Goal: Task Accomplishment & Management: Manage account settings

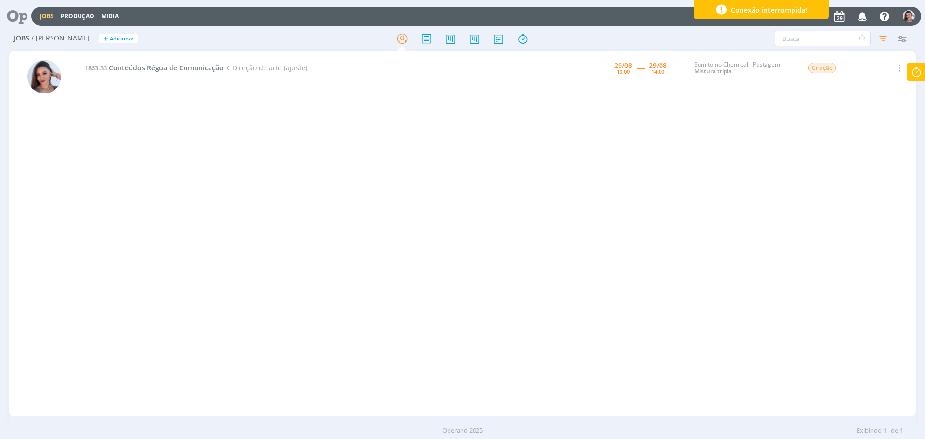
click at [190, 67] on span "Conteúdos Régua de Comunicação" at bounding box center [166, 67] width 115 height 9
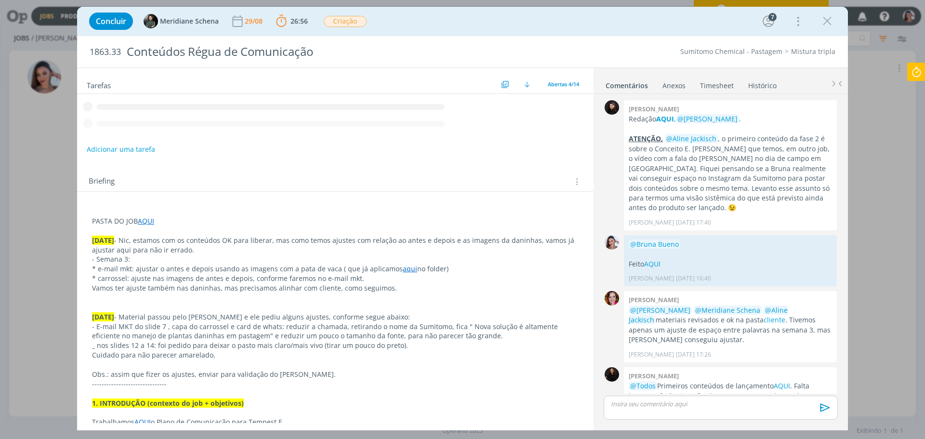
scroll to position [130, 0]
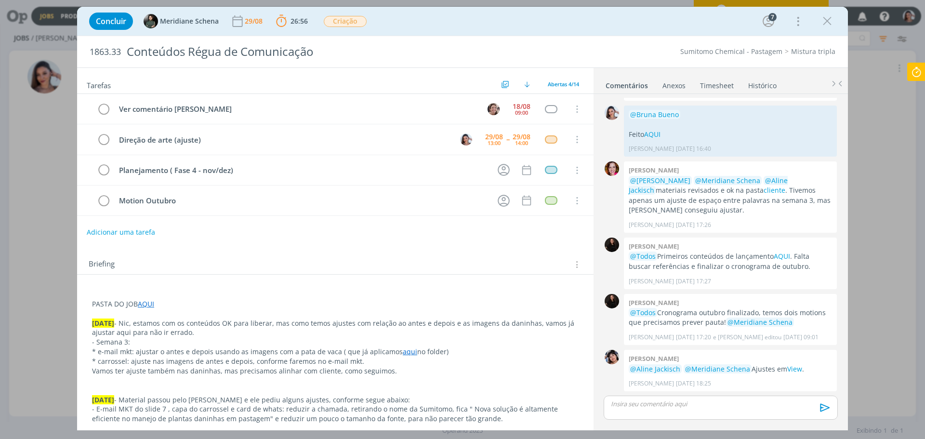
click at [476, 344] on p "- Semana 3:" at bounding box center [335, 342] width 487 height 10
click at [532, 326] on p "[DATE] - Nic, estamos com os conteúdos OK para liberar, mas como temos ajustes …" at bounding box center [335, 328] width 487 height 19
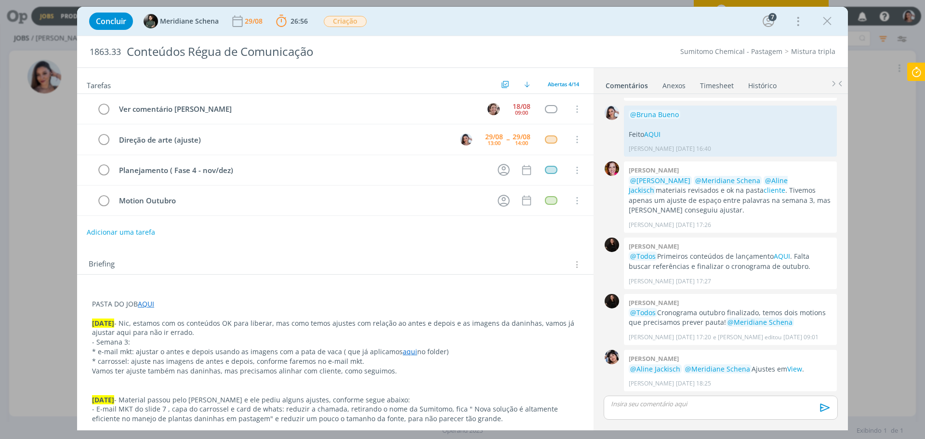
click at [419, 339] on p "- Semana 3:" at bounding box center [335, 342] width 487 height 10
click at [403, 355] on link "aqui" at bounding box center [410, 351] width 14 height 9
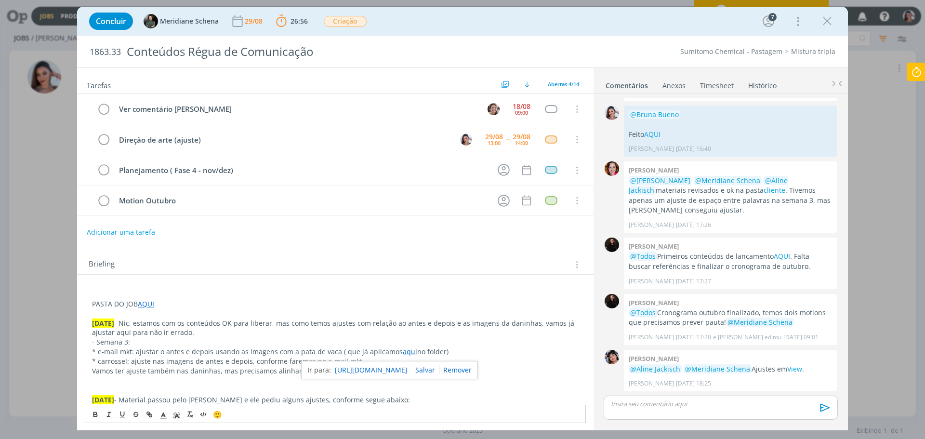
click at [408, 365] on link "[URL][DOMAIN_NAME]" at bounding box center [371, 370] width 73 height 13
click at [789, 369] on link "View" at bounding box center [794, 368] width 15 height 9
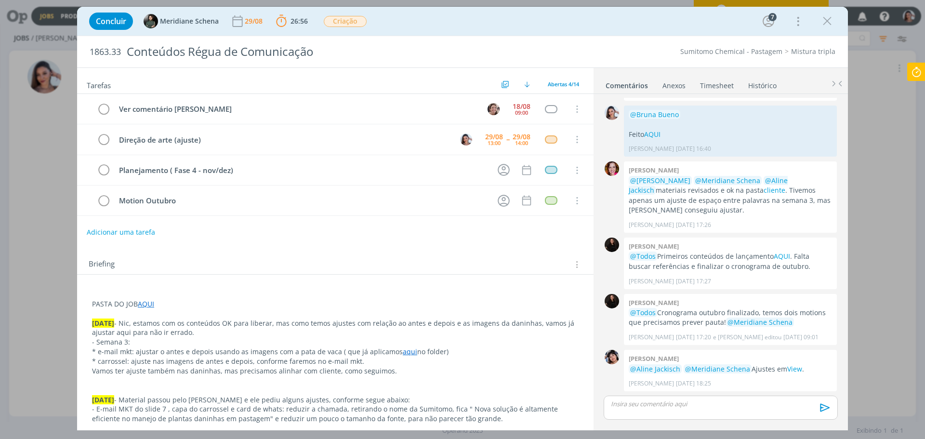
click at [327, 351] on p "* e-mail mkt: ajustar o antes e depois usando as imagens com a pata de vaca ( q…" at bounding box center [335, 352] width 487 height 10
click at [242, 361] on p "* carrossel: ajuste nas imagens de antes e depois, conforme faremos no e-mail m…" at bounding box center [335, 362] width 487 height 10
click at [426, 304] on p "PASTA DO JOB AQUI" at bounding box center [335, 304] width 487 height 10
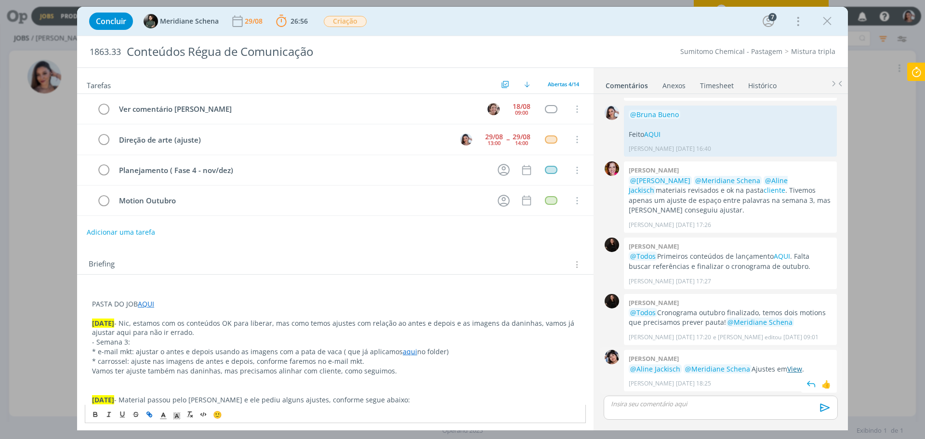
click at [787, 369] on link "View" at bounding box center [794, 368] width 15 height 9
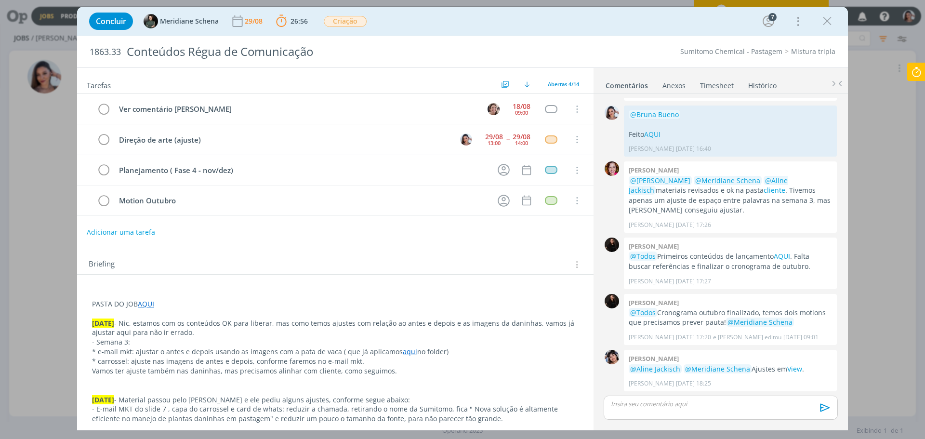
click at [150, 307] on link "AQUI" at bounding box center [146, 303] width 16 height 9
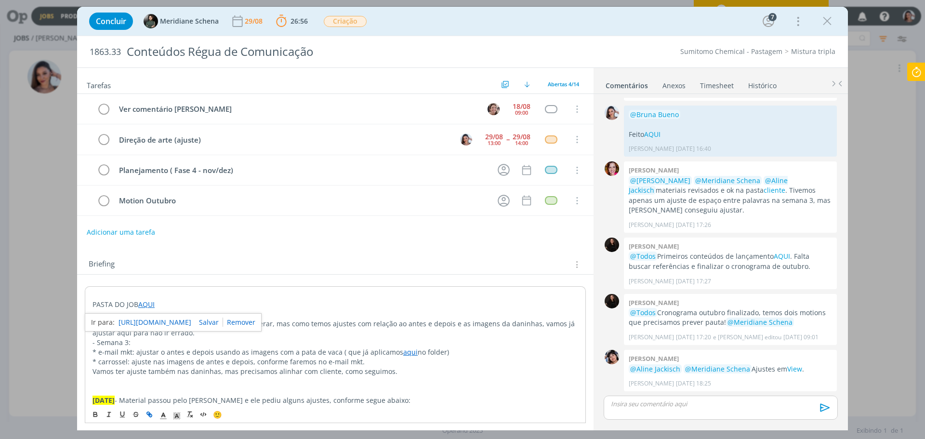
click at [161, 321] on link "https://sobeae.sharepoint.com/:f:/s/SOBEAE/Ek9UmogVIkROpdgzzxfWingBD2c1I0C35k9H…" at bounding box center [155, 322] width 73 height 13
click at [657, 135] on link "AQUI" at bounding box center [652, 134] width 16 height 9
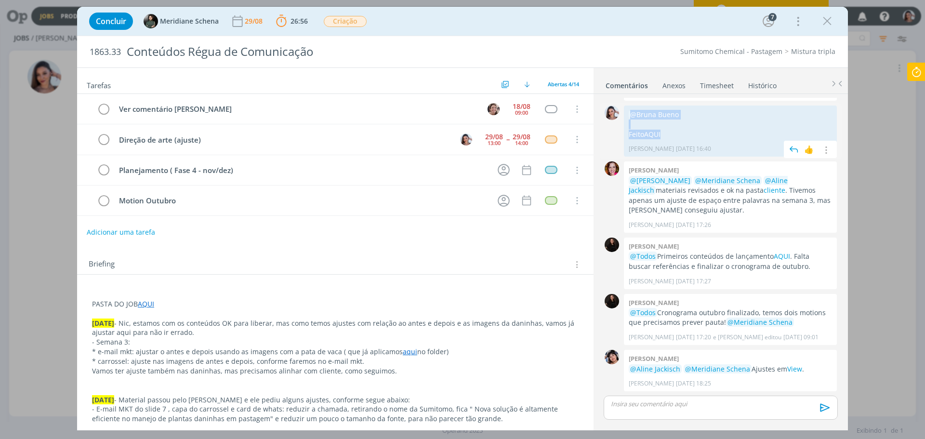
drag, startPoint x: 664, startPoint y: 134, endPoint x: 627, endPoint y: 111, distance: 43.3
click at [627, 111] on div "@Bruna Bueno Feito AQUI Nicole Bartz 19/08 às 16:40 👍 Editar Excluir" at bounding box center [730, 131] width 213 height 51
copy div "@Bruna Bueno Feito AQUI"
click at [660, 408] on p "dialog" at bounding box center [721, 404] width 219 height 9
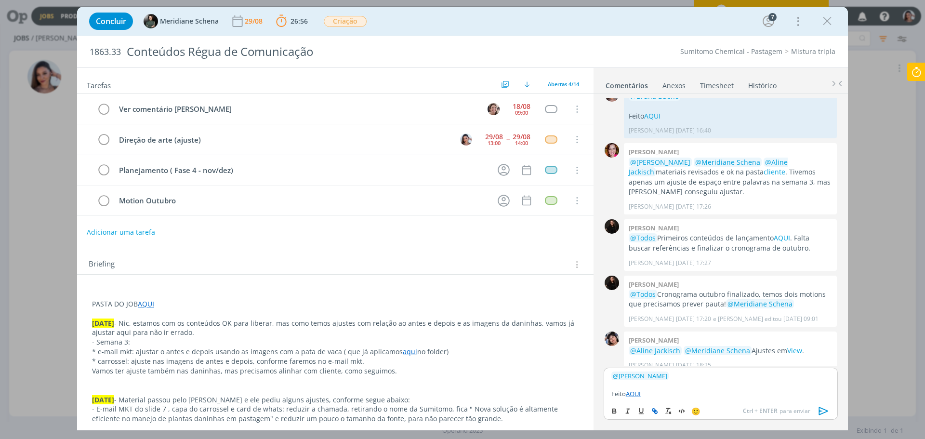
scroll to position [158, 0]
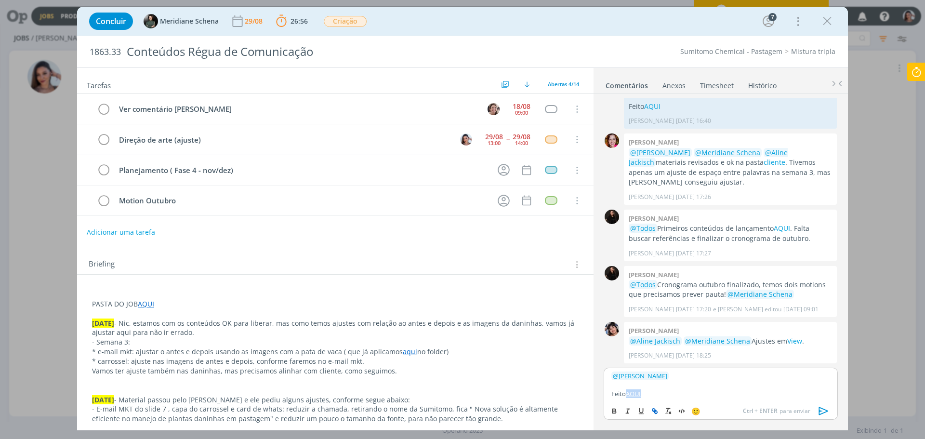
drag, startPoint x: 646, startPoint y: 396, endPoint x: 628, endPoint y: 394, distance: 17.5
click at [628, 394] on p "Feito AQUI" at bounding box center [721, 393] width 219 height 9
click at [648, 393] on p "Feito AQUI" at bounding box center [721, 393] width 219 height 9
drag, startPoint x: 664, startPoint y: 376, endPoint x: 602, endPoint y: 378, distance: 61.7
click at [602, 378] on div "﻿ @ Bruna Bueno ﻿ Feito AQUI 🙂 Ctrl + ENTER para enviar" at bounding box center [721, 398] width 242 height 61
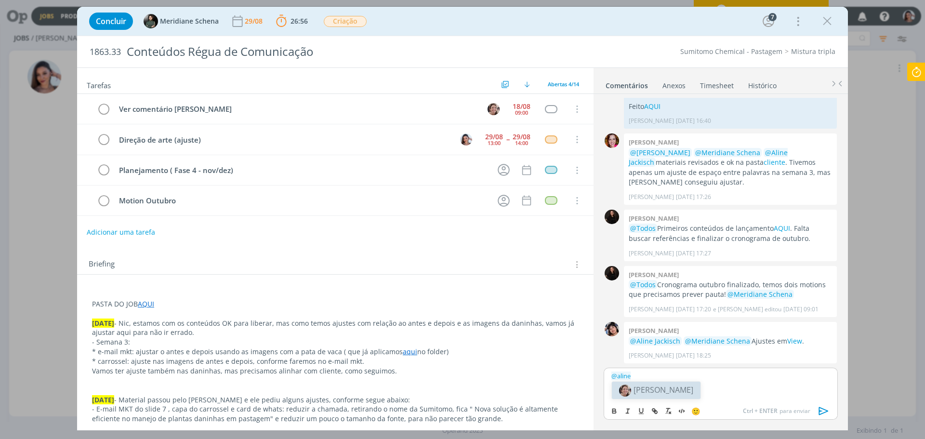
click at [667, 388] on span "[PERSON_NAME]" at bounding box center [664, 390] width 60 height 11
click at [681, 391] on li "Meridiane Schena" at bounding box center [708, 390] width 94 height 17
click at [678, 393] on p "Feito AQUI" at bounding box center [721, 393] width 219 height 9
click at [822, 413] on icon "dialog" at bounding box center [824, 411] width 14 height 14
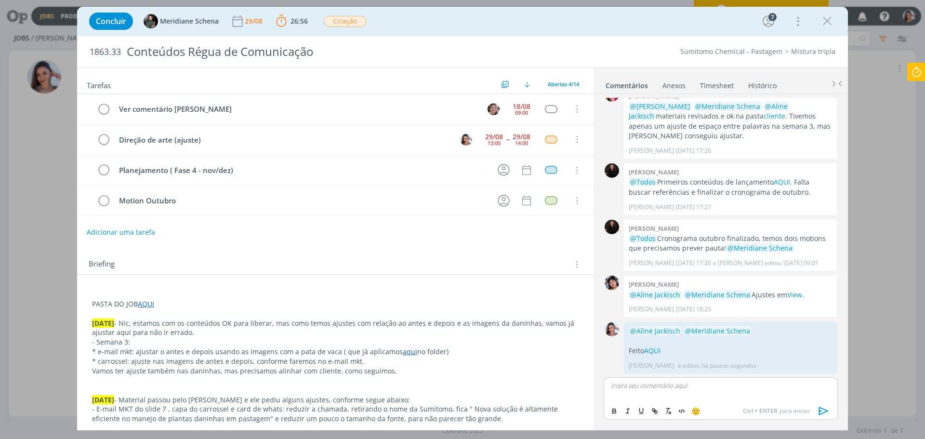
click at [919, 69] on icon at bounding box center [916, 72] width 17 height 19
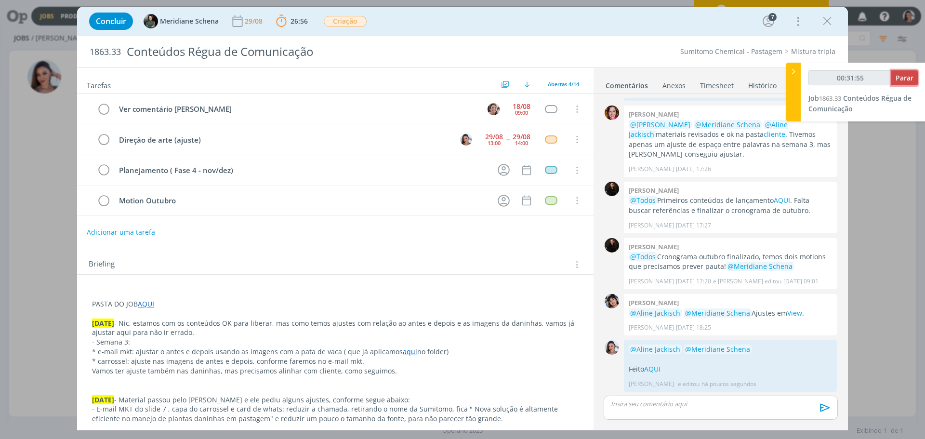
click at [902, 78] on span "Parar" at bounding box center [905, 77] width 18 height 9
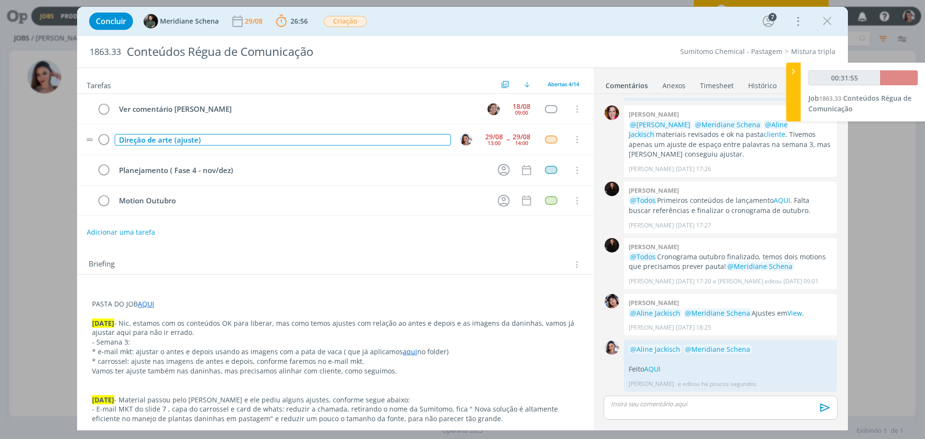
click at [194, 141] on div "Direção de arte (ajuste)" at bounding box center [283, 140] width 336 height 12
copy div "Direção de arte (ajuste)"
click at [108, 140] on icon "dialog" at bounding box center [103, 140] width 13 height 14
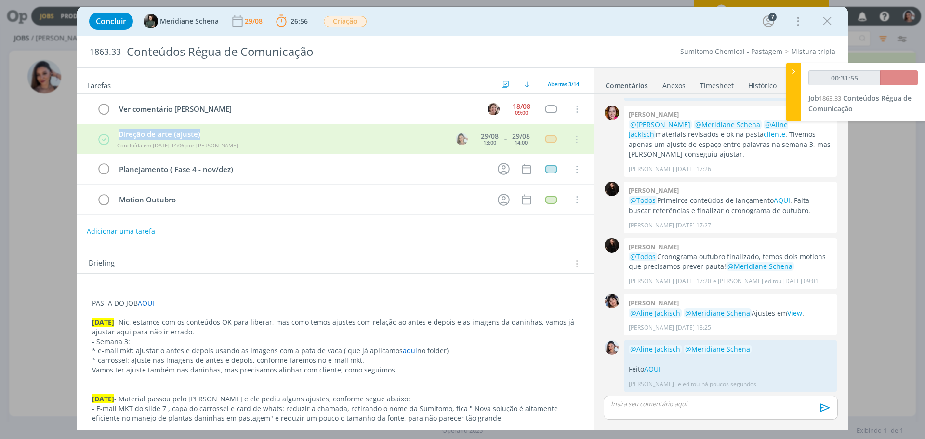
click at [717, 80] on link "Timesheet" at bounding box center [717, 84] width 35 height 14
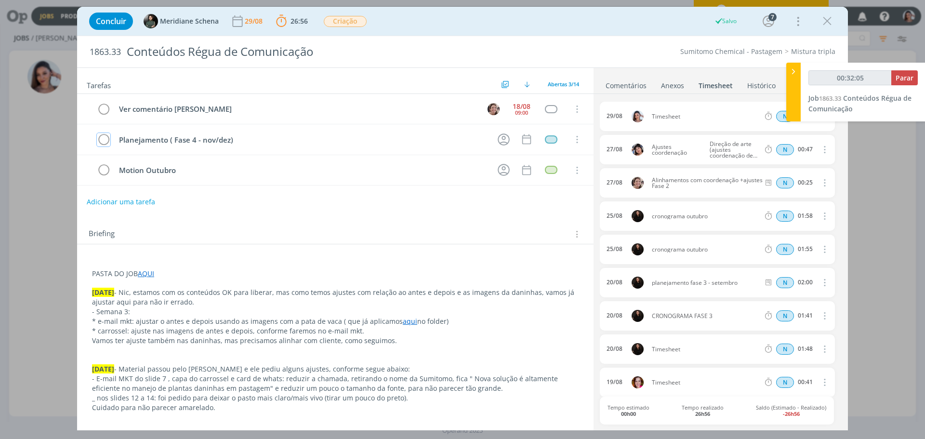
type input "00:32:06"
click at [791, 73] on icon at bounding box center [794, 72] width 10 height 10
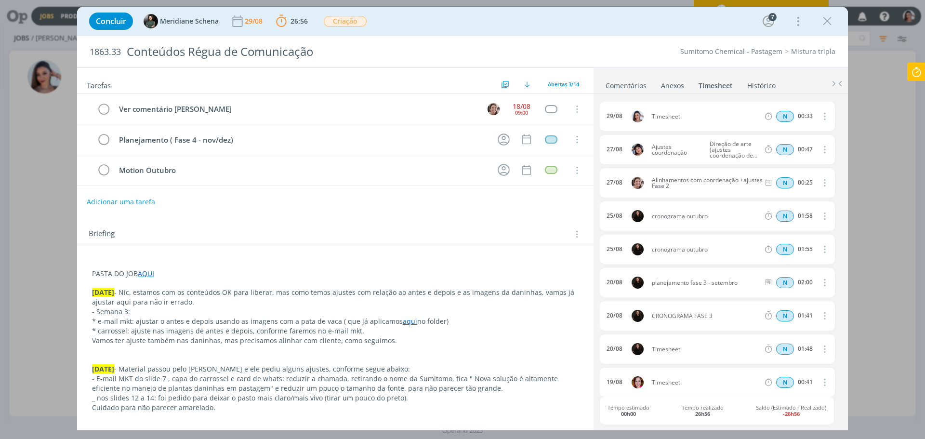
click at [824, 112] on icon "dialog" at bounding box center [824, 116] width 11 height 12
click at [794, 148] on link "Editar" at bounding box center [797, 148] width 76 height 15
drag, startPoint x: 691, startPoint y: 117, endPoint x: 542, endPoint y: 176, distance: 160.3
click at [633, 122] on div "29/08 14:06 Timesheet Selecione a tarefa N 00:33" at bounding box center [717, 116] width 235 height 29
click at [471, 228] on div "Briefing Briefings Predefinidos Versões do Briefing Ver Briefing do Projeto" at bounding box center [337, 234] width 496 height 13
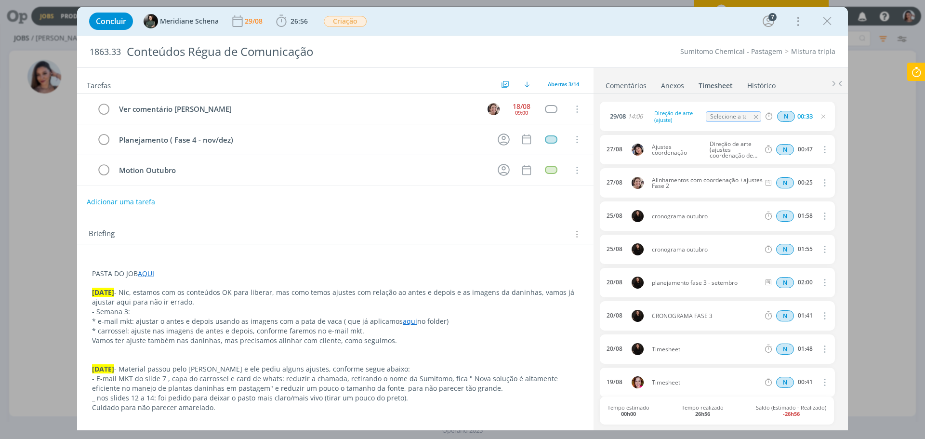
click at [925, 44] on div "Concluir Meridiane Schena 29/08 26:56 Iniciar Apontar Data * 29/08/2025 Horas *…" at bounding box center [462, 219] width 925 height 439
click at [919, 62] on div "Concluir Meridiane Schena 29/08 26:56 Iniciar Apontar Data * 29/08/2025 Horas *…" at bounding box center [462, 219] width 925 height 439
click at [919, 67] on icon at bounding box center [916, 72] width 17 height 19
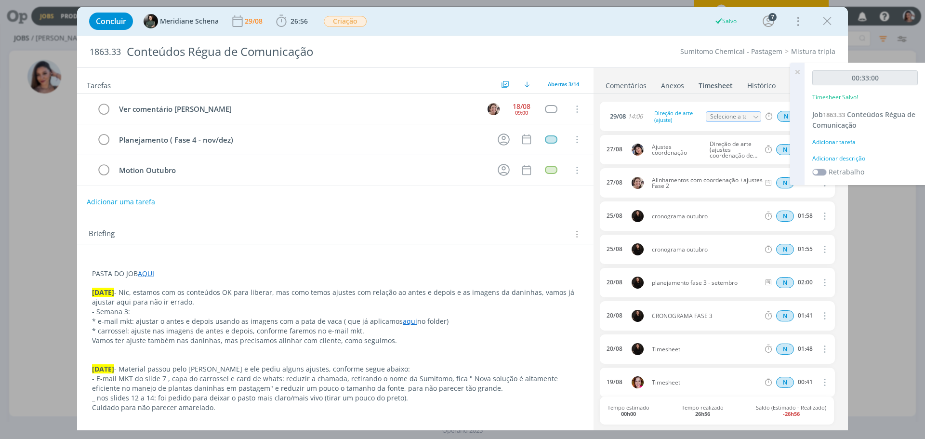
click at [799, 73] on icon at bounding box center [797, 72] width 17 height 19
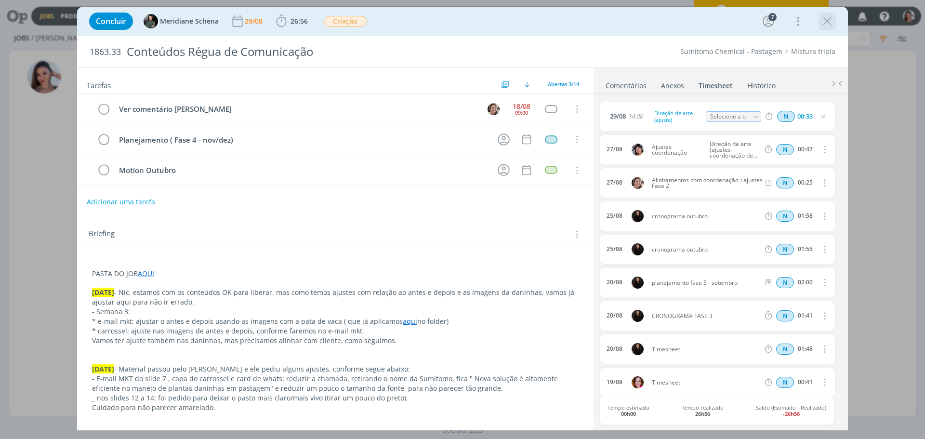
click at [834, 23] on icon "dialog" at bounding box center [827, 21] width 14 height 14
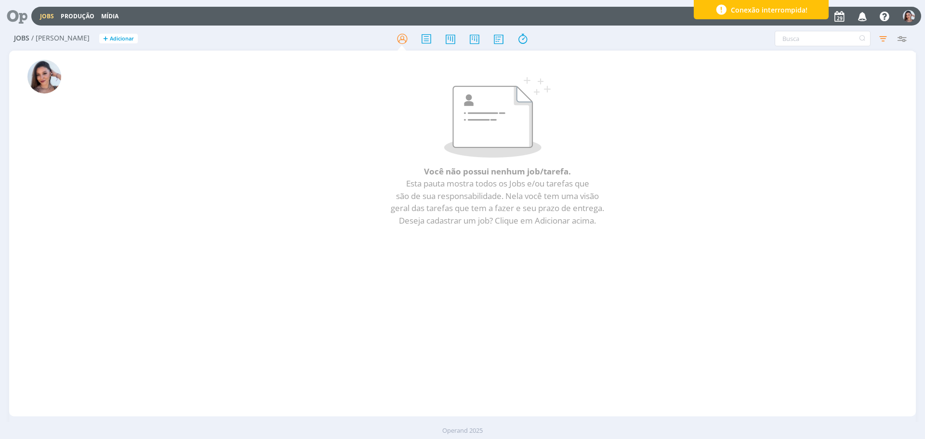
click at [16, 17] on icon at bounding box center [14, 16] width 20 height 19
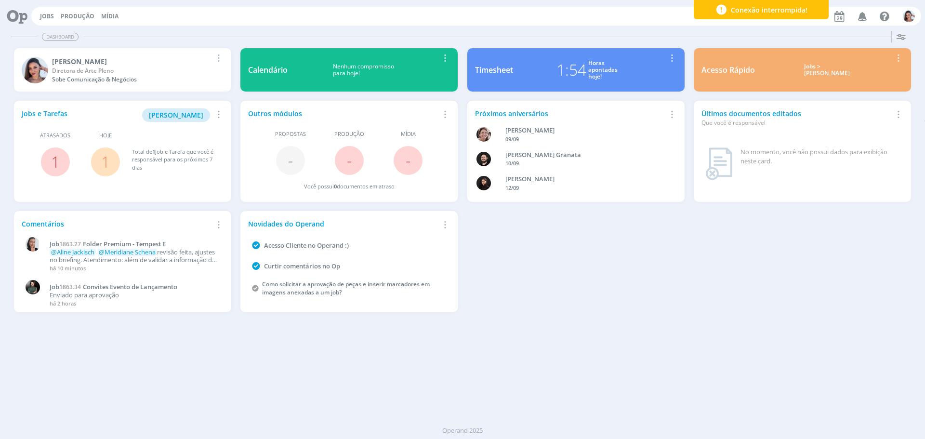
click at [103, 157] on link "1" at bounding box center [105, 161] width 9 height 21
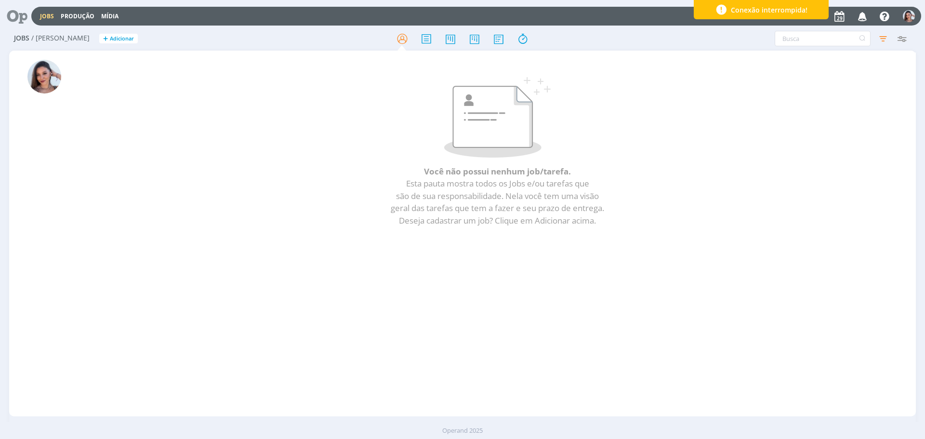
click at [12, 11] on icon at bounding box center [14, 16] width 20 height 19
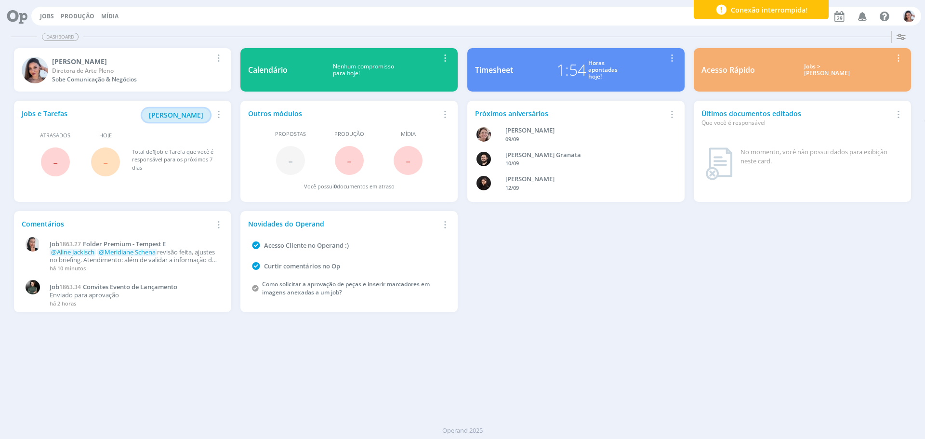
click at [174, 118] on span "[PERSON_NAME]" at bounding box center [176, 114] width 54 height 9
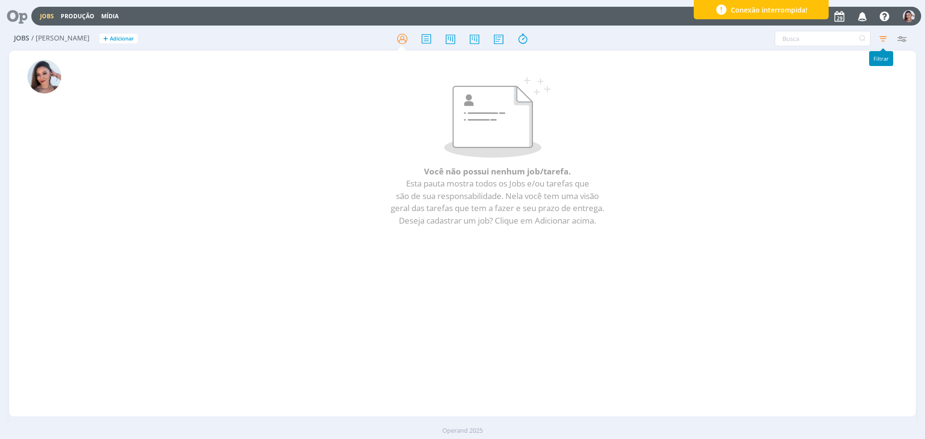
click at [879, 41] on icon "button" at bounding box center [883, 38] width 17 height 17
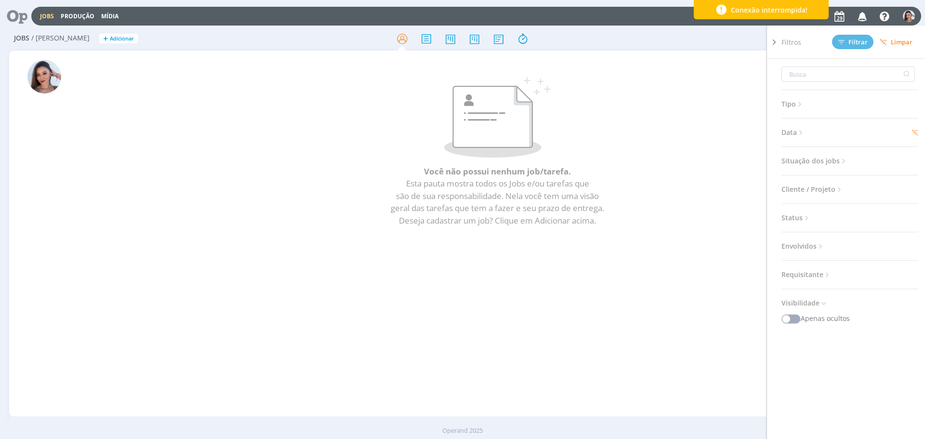
click at [805, 133] on icon at bounding box center [801, 133] width 8 height 8
click at [811, 160] on div "Personalizado 26/08/2025 a 26/08/2025" at bounding box center [850, 160] width 137 height 34
click at [809, 172] on input "26/08/2025" at bounding box center [820, 169] width 47 height 12
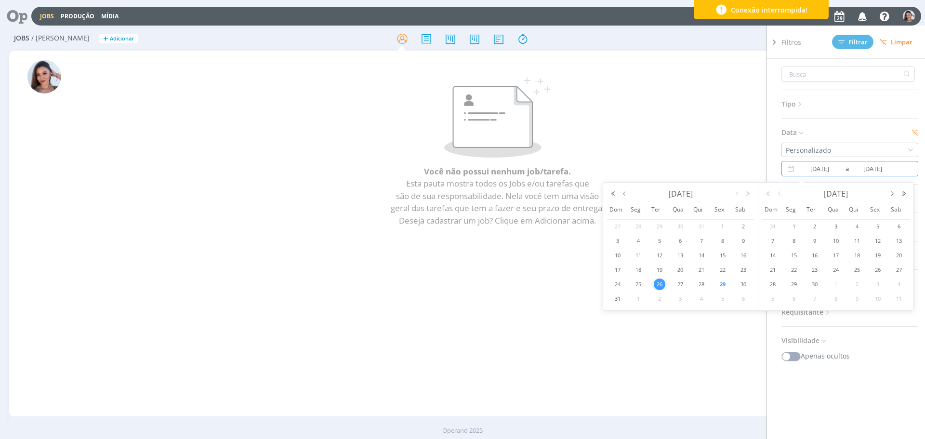
click at [720, 282] on span "29" at bounding box center [723, 285] width 12 height 12
type input "[DATE]"
click at [858, 40] on span "Filtrar" at bounding box center [853, 42] width 29 height 6
click at [845, 175] on div "29/08/2025 a 29/08/2025" at bounding box center [850, 168] width 137 height 15
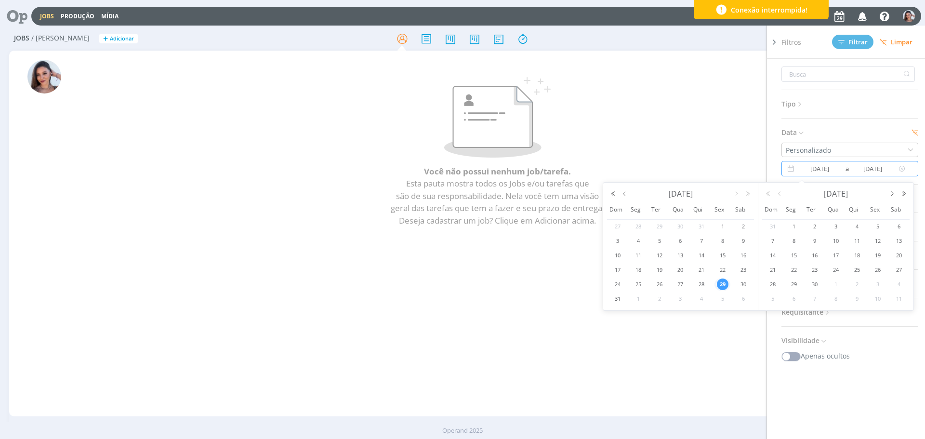
click at [843, 170] on span "a" at bounding box center [846, 169] width 6 height 12
click at [723, 282] on span "29" at bounding box center [723, 285] width 12 height 12
click at [719, 295] on span "5" at bounding box center [723, 299] width 12 height 12
type input "05/09/2025"
click at [862, 39] on span "Filtrar" at bounding box center [853, 42] width 29 height 6
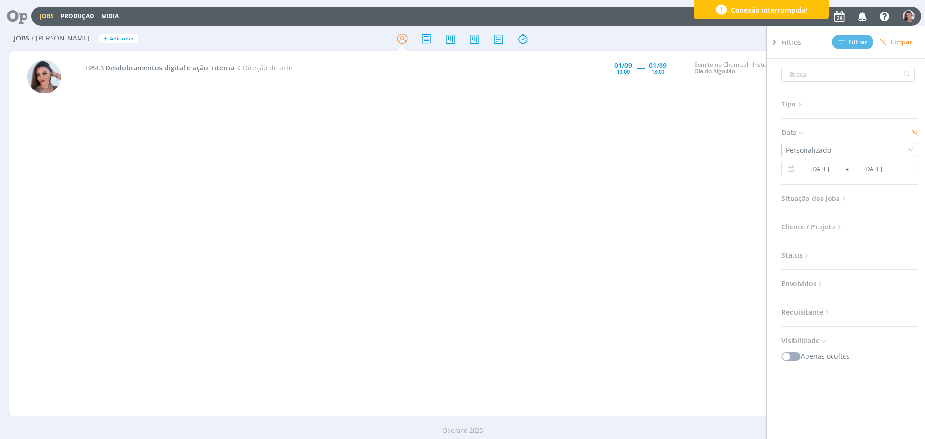
drag, startPoint x: 492, startPoint y: 228, endPoint x: 434, endPoint y: 186, distance: 71.8
click at [492, 228] on div "1954.3 Desdobramentos digital e ação interna Direção de arte 01/09 13:00 ----- …" at bounding box center [497, 234] width 837 height 362
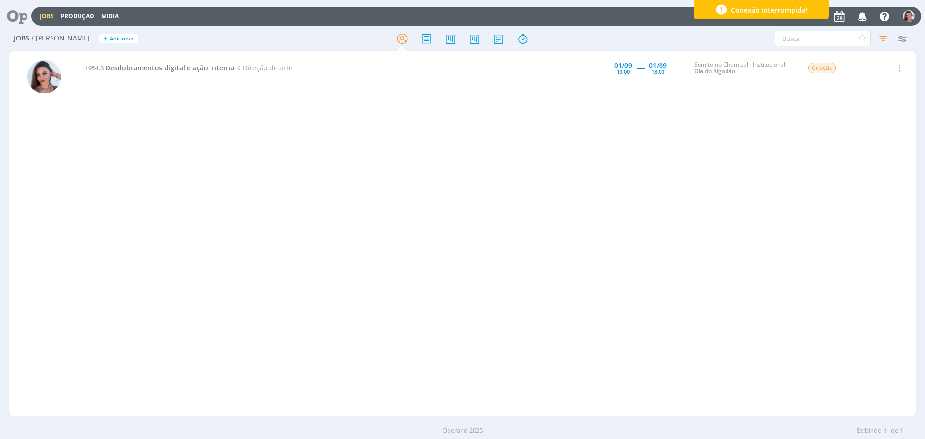
click at [860, 15] on icon "button" at bounding box center [862, 16] width 17 height 16
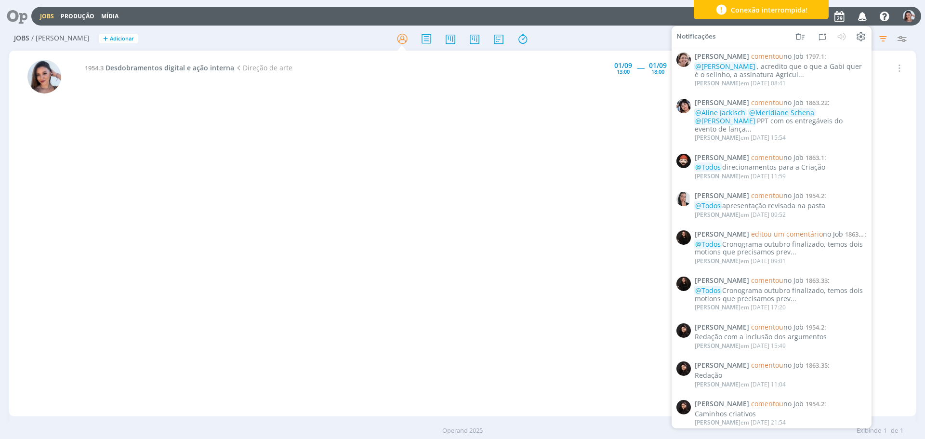
click at [374, 156] on div "1954.3 Desdobramentos digital e ação interna Direção de arte 01/09 13:00 ----- …" at bounding box center [497, 234] width 837 height 362
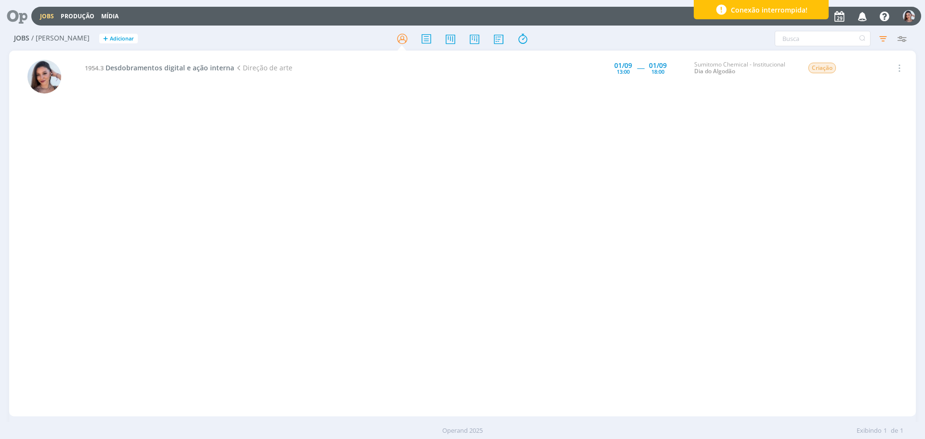
click at [857, 13] on icon "button" at bounding box center [862, 16] width 17 height 16
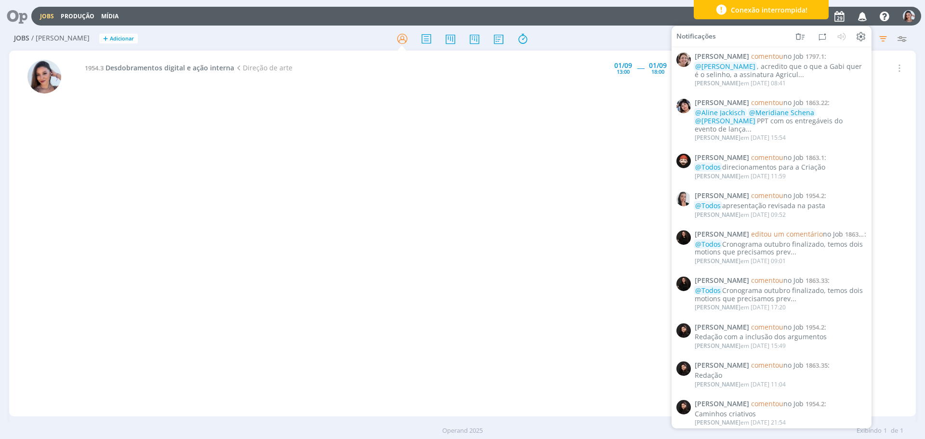
click at [420, 223] on div "1954.3 Desdobramentos digital e ação interna Direção de arte 01/09 13:00 ----- …" at bounding box center [497, 234] width 837 height 362
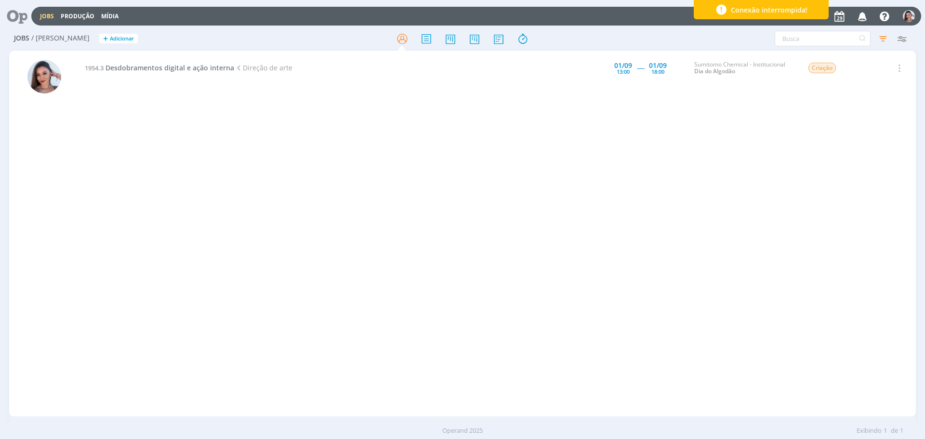
click at [9, 18] on icon at bounding box center [14, 16] width 20 height 19
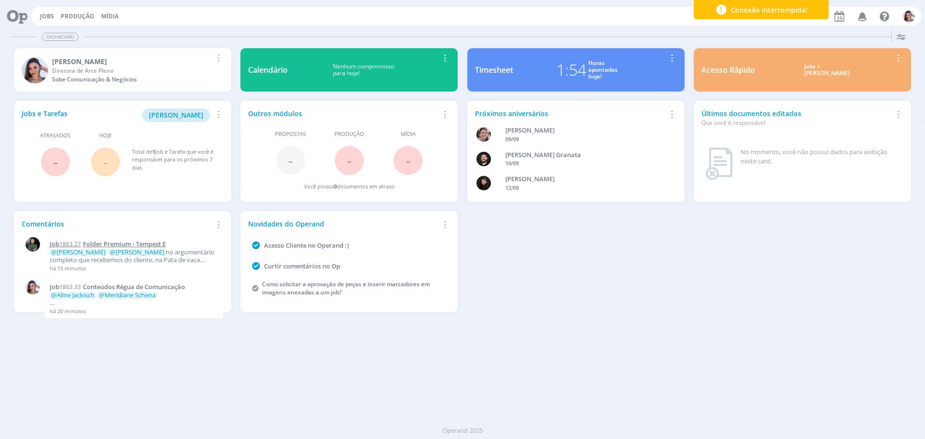
click at [131, 242] on span "Folder Premium - Tempest E" at bounding box center [124, 244] width 83 height 9
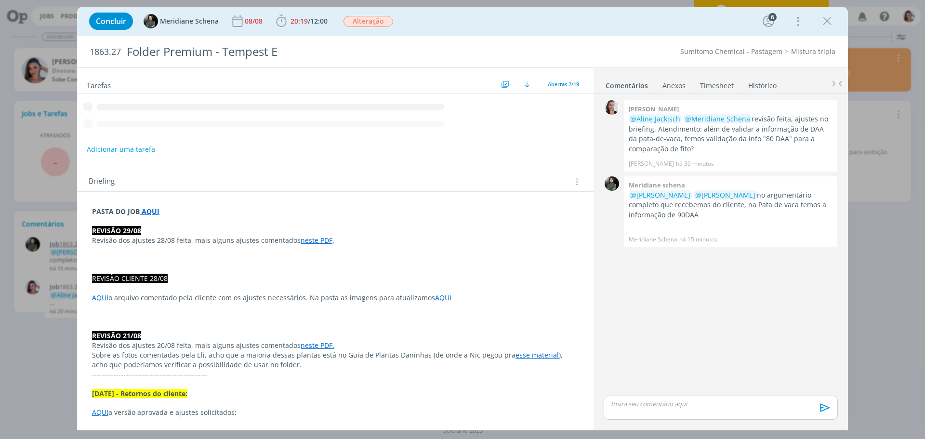
scroll to position [768, 0]
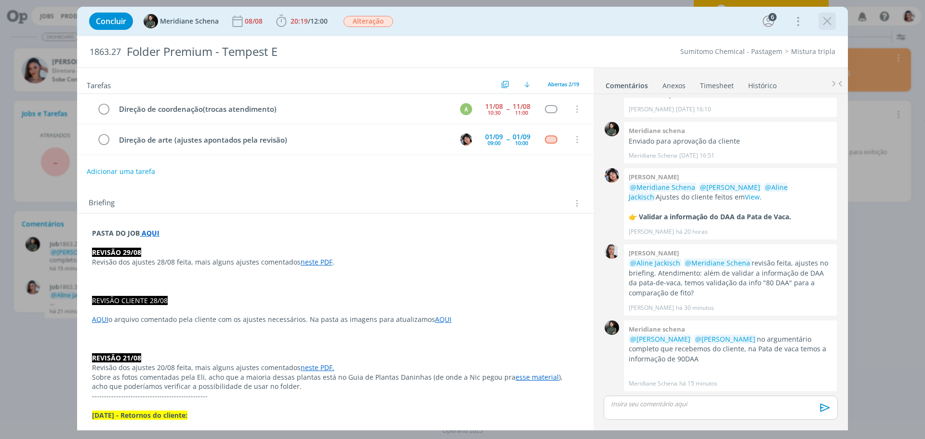
click at [830, 21] on icon "dialog" at bounding box center [827, 21] width 14 height 14
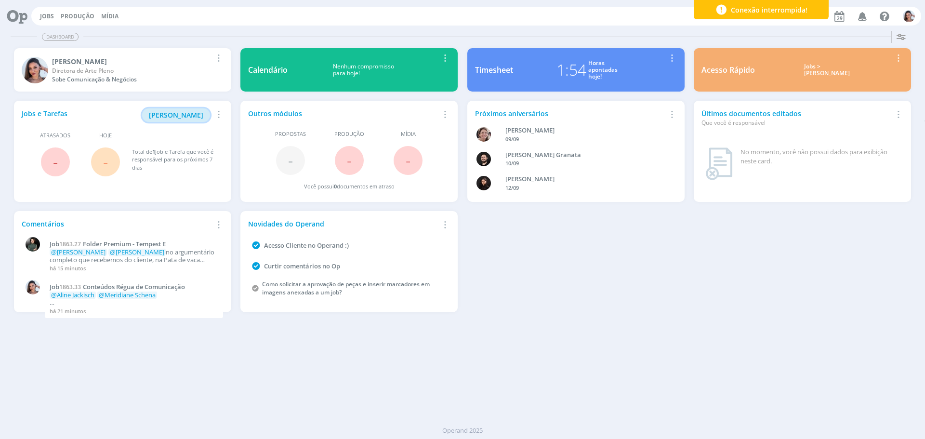
click at [198, 115] on span "[PERSON_NAME]" at bounding box center [176, 114] width 54 height 9
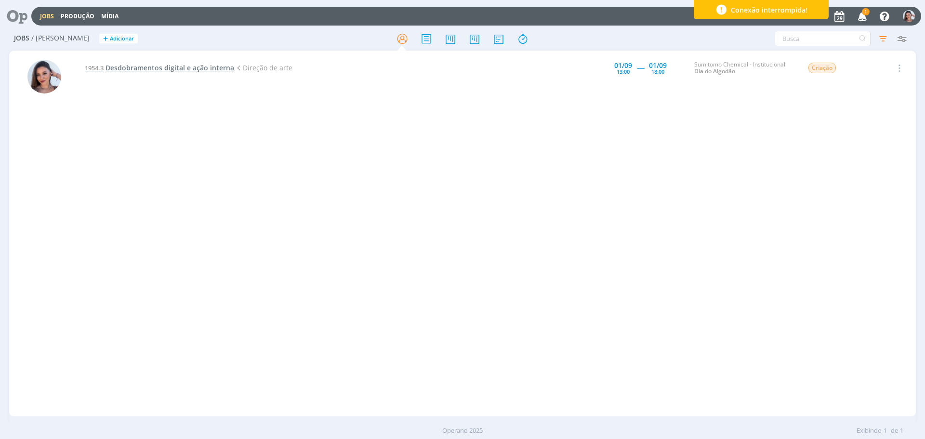
click at [218, 65] on span "Desdobramentos digital e ação interna" at bounding box center [170, 67] width 129 height 9
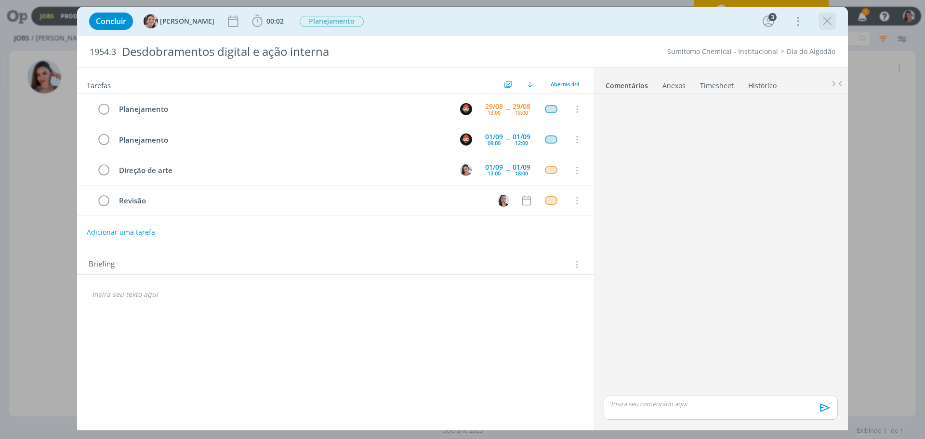
click at [832, 19] on icon "dialog" at bounding box center [827, 21] width 14 height 14
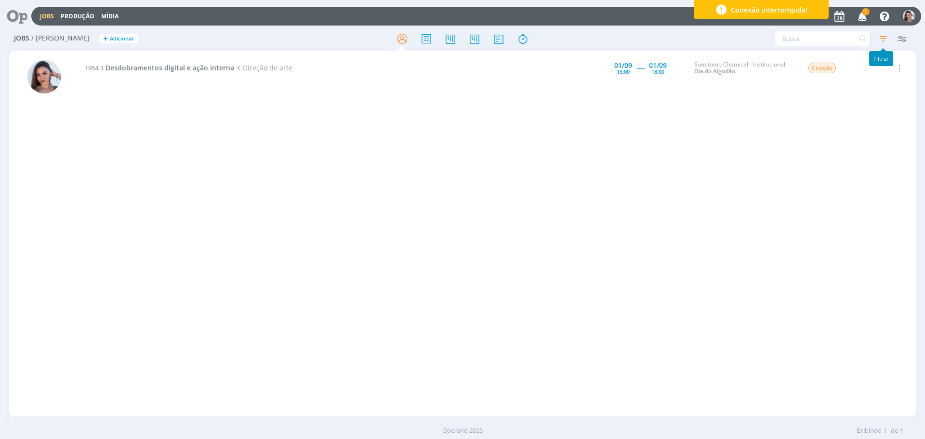
click at [887, 37] on icon "button" at bounding box center [883, 38] width 17 height 17
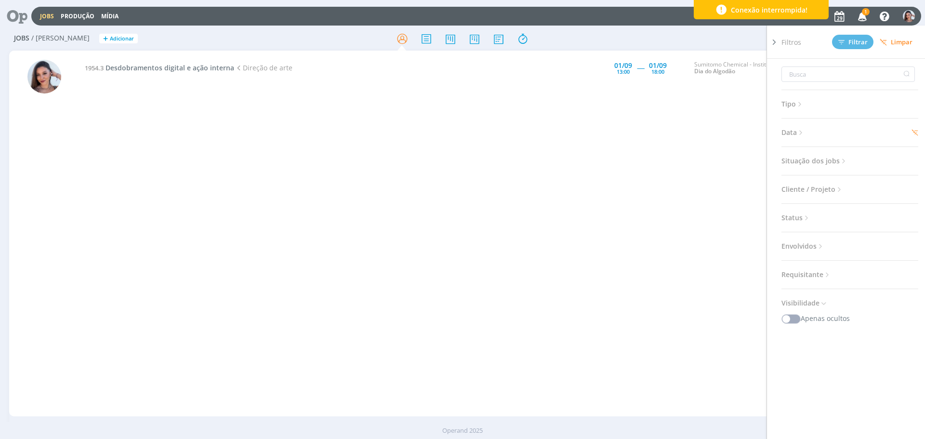
drag, startPoint x: 802, startPoint y: 131, endPoint x: 808, endPoint y: 150, distance: 20.5
click at [802, 131] on icon at bounding box center [801, 133] width 8 height 8
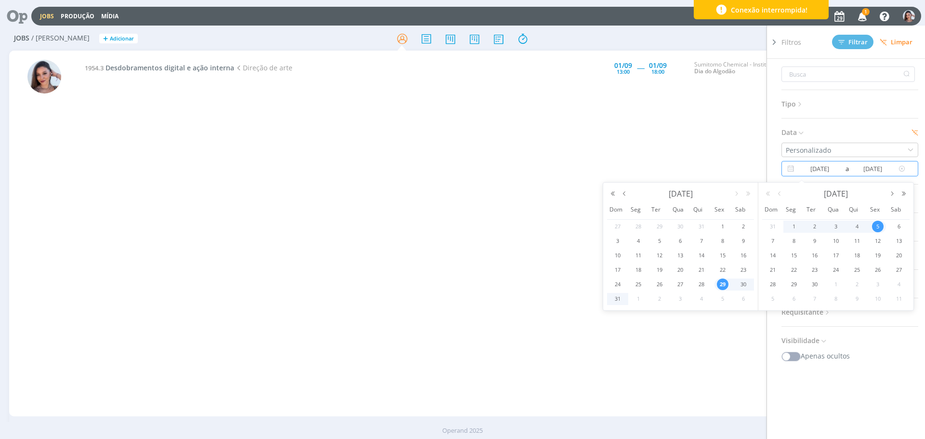
click at [838, 170] on input "[DATE]" at bounding box center [820, 169] width 47 height 12
click at [720, 285] on span "29" at bounding box center [723, 285] width 12 height 12
click at [878, 245] on span "12" at bounding box center [878, 241] width 12 height 12
type input "[DATE]"
click at [852, 43] on span "Filtrar" at bounding box center [853, 42] width 29 height 6
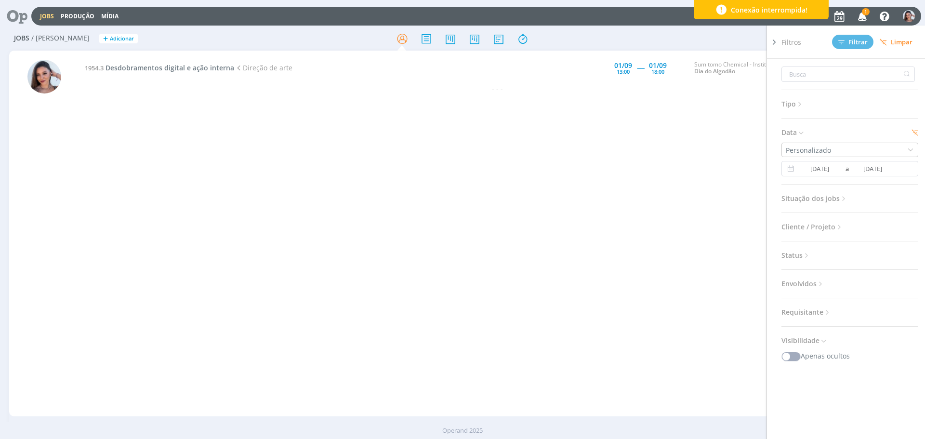
click at [561, 223] on div "1954.3 Desdobramentos digital e ação interna Direção de arte 01/09 13:00 ----- …" at bounding box center [497, 234] width 837 height 362
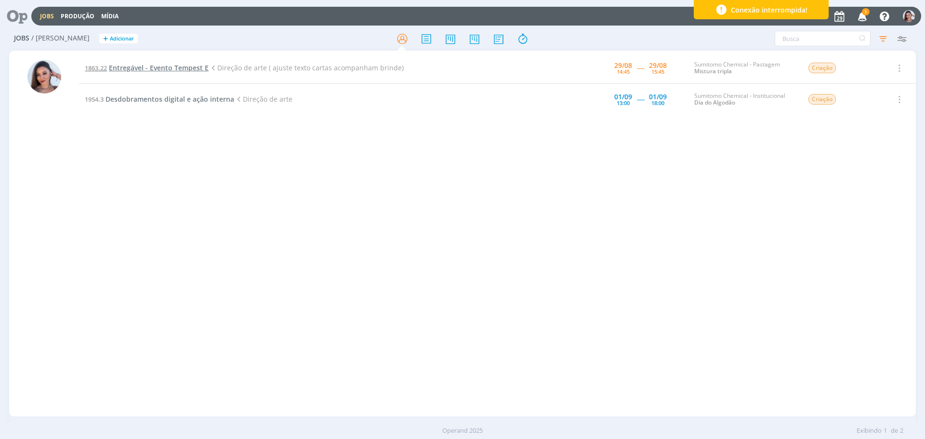
drag, startPoint x: 167, startPoint y: 75, endPoint x: 170, endPoint y: 68, distance: 6.7
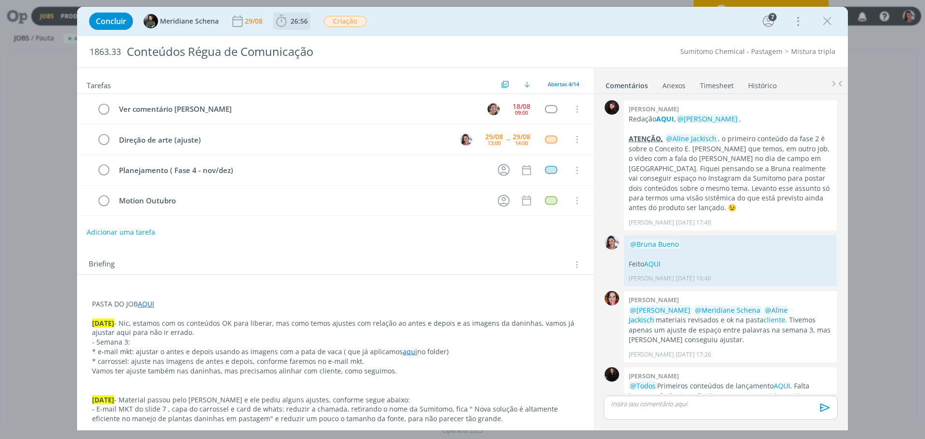
scroll to position [130, 0]
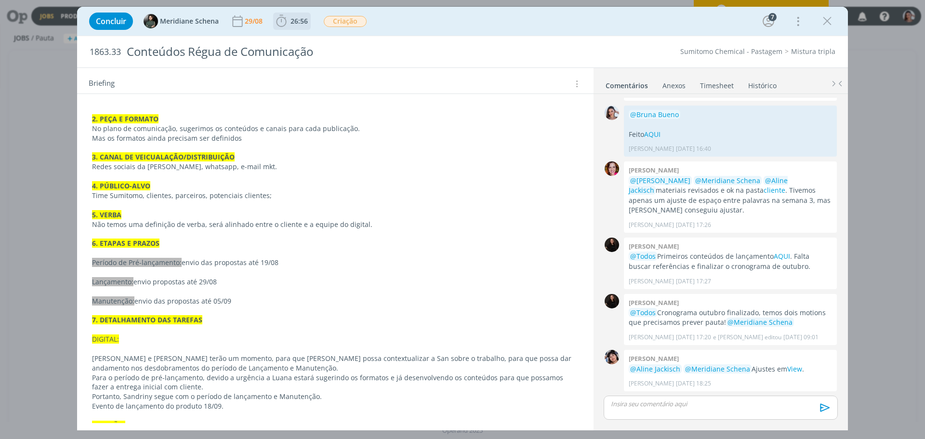
click at [295, 27] on span "26:56" at bounding box center [292, 21] width 36 height 14
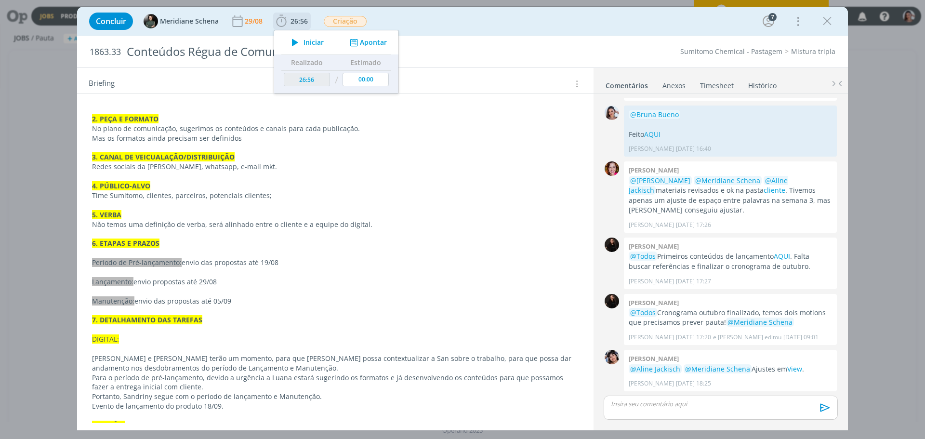
click at [298, 40] on icon "dialog" at bounding box center [295, 42] width 17 height 13
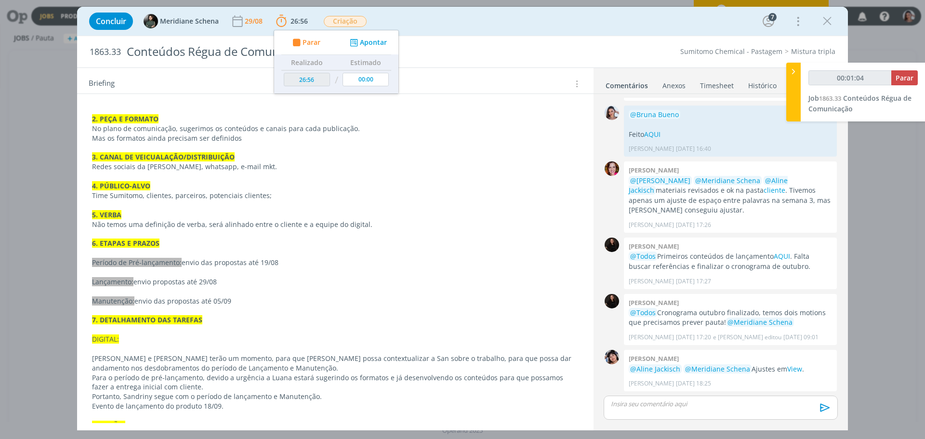
type input "00:01:05"
click at [797, 70] on icon at bounding box center [794, 72] width 10 height 10
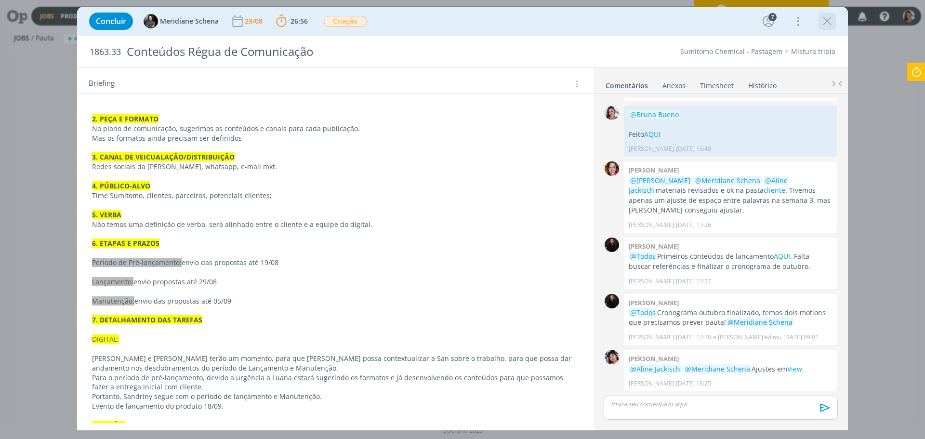
click at [825, 27] on icon "dialog" at bounding box center [827, 21] width 14 height 14
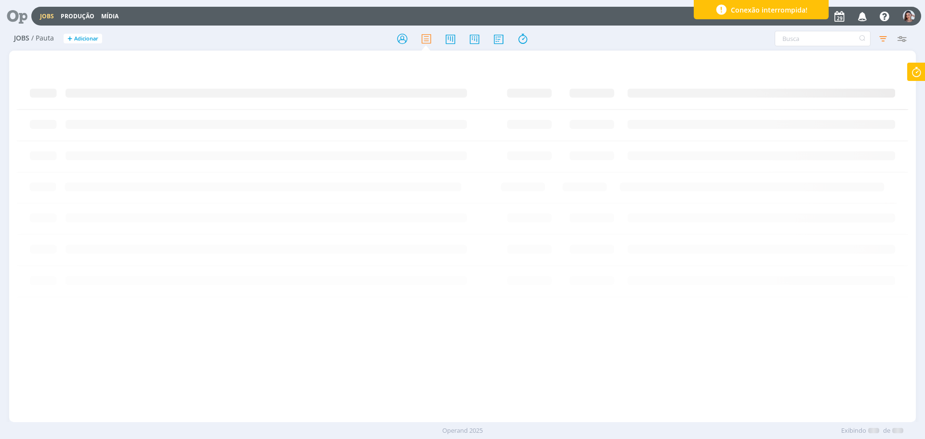
click at [853, 19] on span "button" at bounding box center [861, 18] width 19 height 8
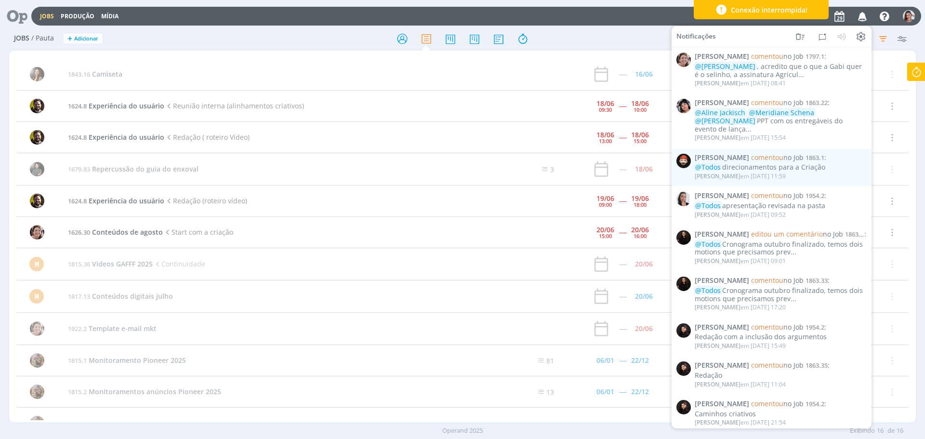
click at [856, 19] on icon "button" at bounding box center [862, 16] width 17 height 16
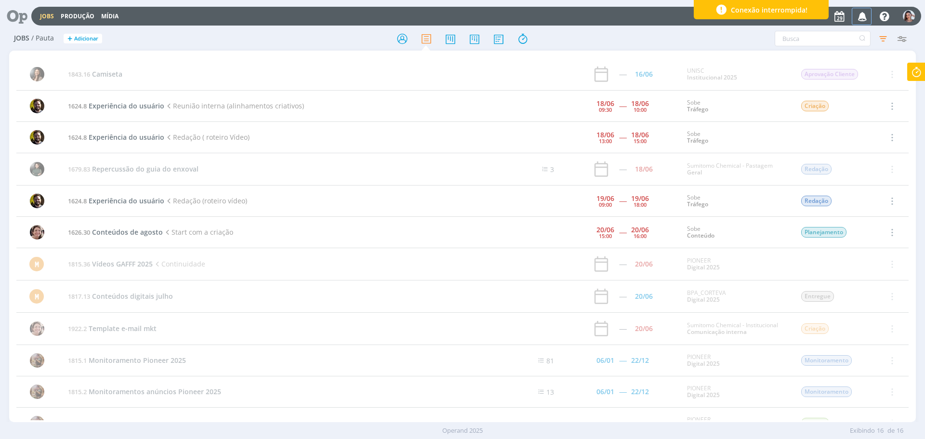
click at [856, 19] on icon "button" at bounding box center [862, 16] width 17 height 16
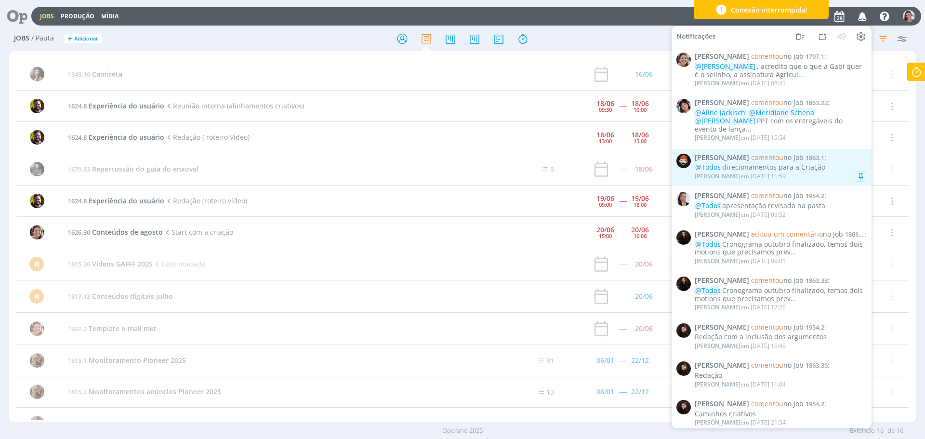
click at [803, 172] on div "William Meurer em 26/08 às 11:59" at bounding box center [781, 177] width 172 height 10
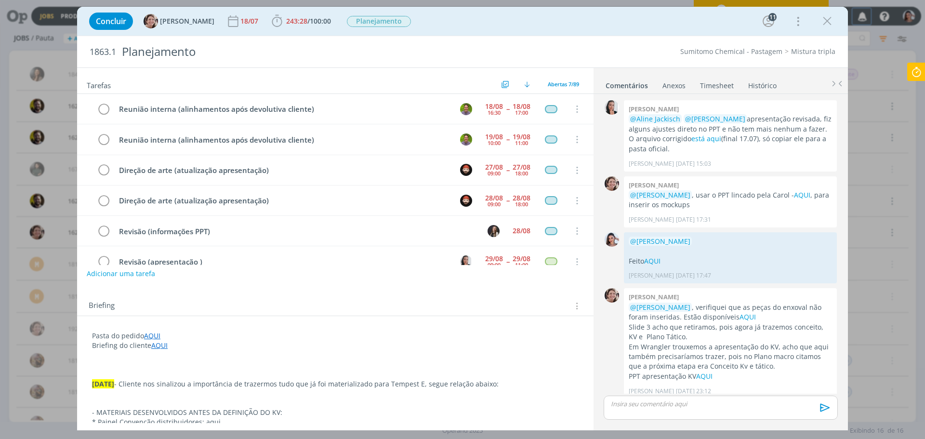
scroll to position [1142, 0]
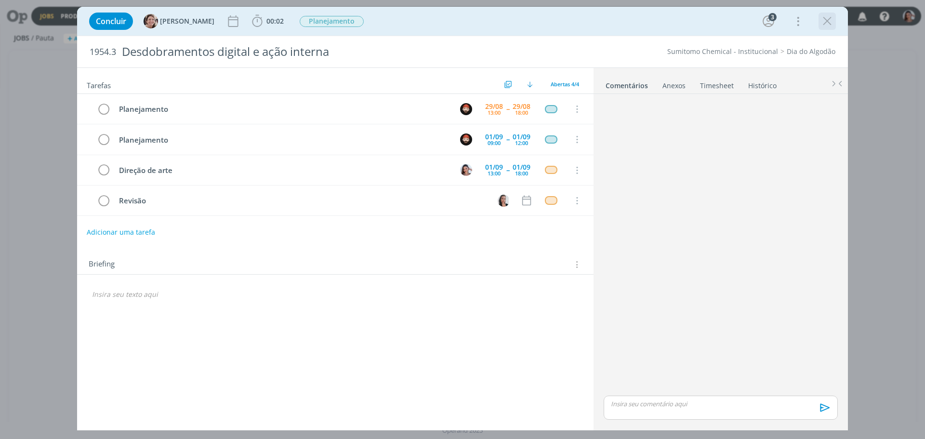
click at [824, 18] on icon "dialog" at bounding box center [827, 21] width 14 height 14
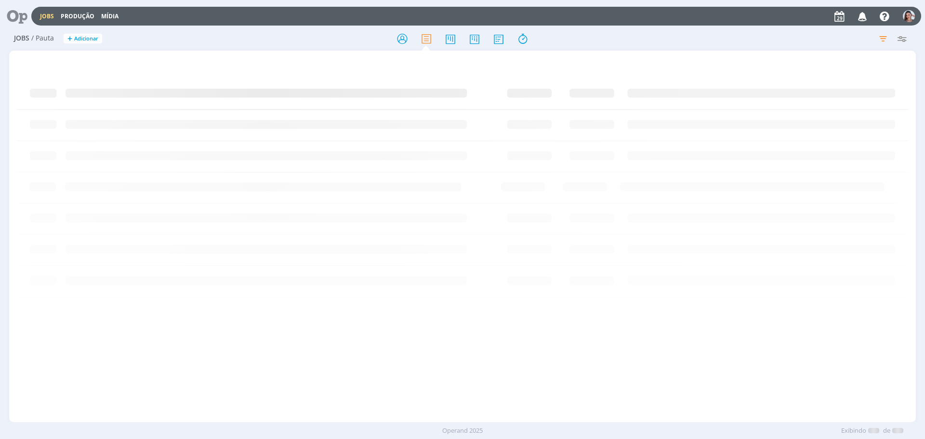
click at [24, 16] on icon at bounding box center [14, 16] width 20 height 19
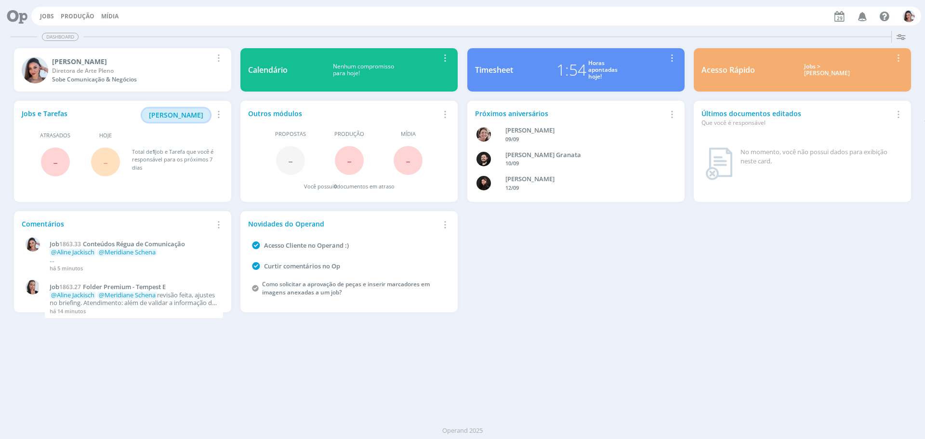
click at [184, 113] on span "[PERSON_NAME]" at bounding box center [176, 114] width 54 height 9
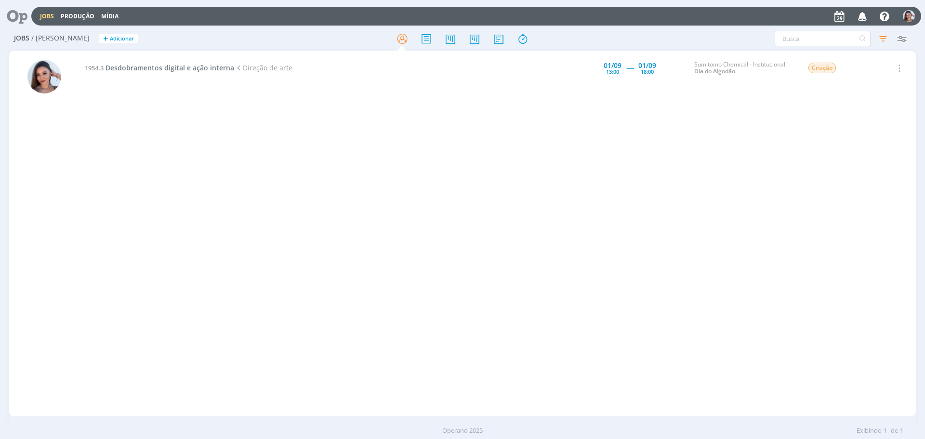
click at [18, 16] on icon at bounding box center [14, 16] width 20 height 19
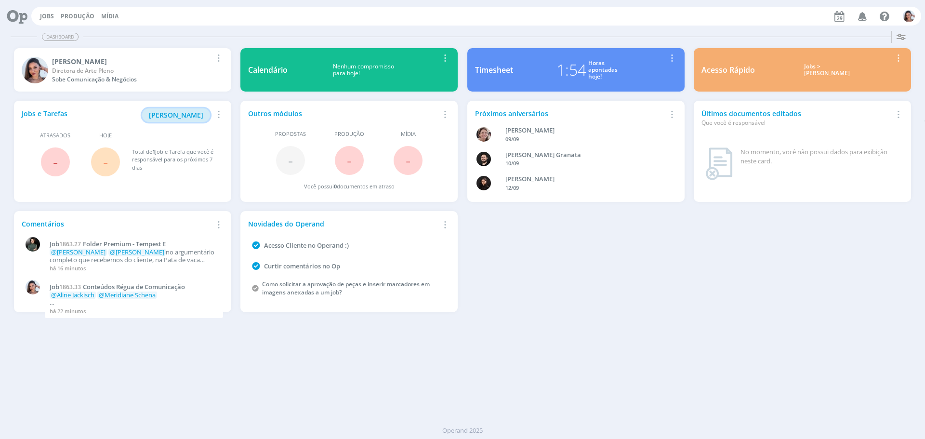
click at [182, 110] on button "[PERSON_NAME]" at bounding box center [176, 114] width 68 height 13
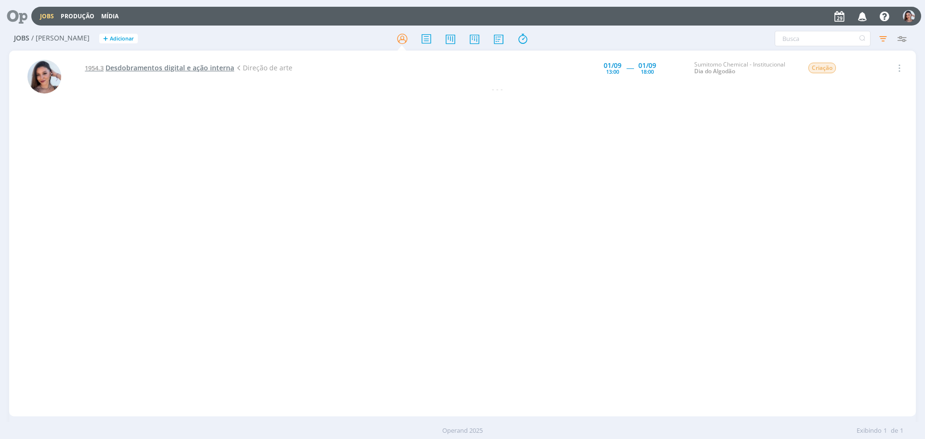
click at [216, 69] on span "Desdobramentos digital e ação interna" at bounding box center [170, 67] width 129 height 9
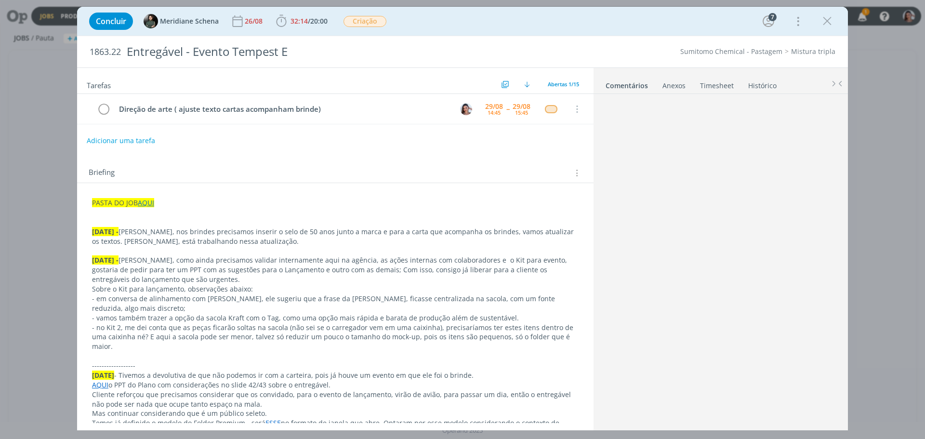
scroll to position [661, 0]
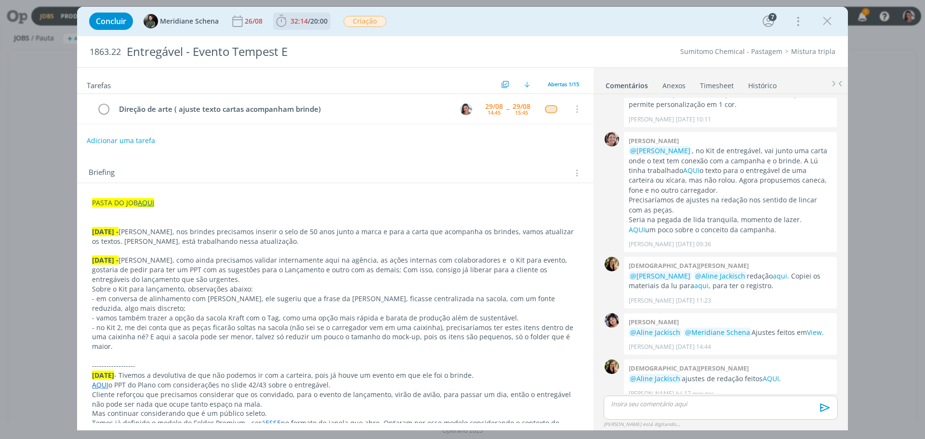
click at [312, 14] on span "32:14 / 20:00" at bounding box center [301, 21] width 55 height 14
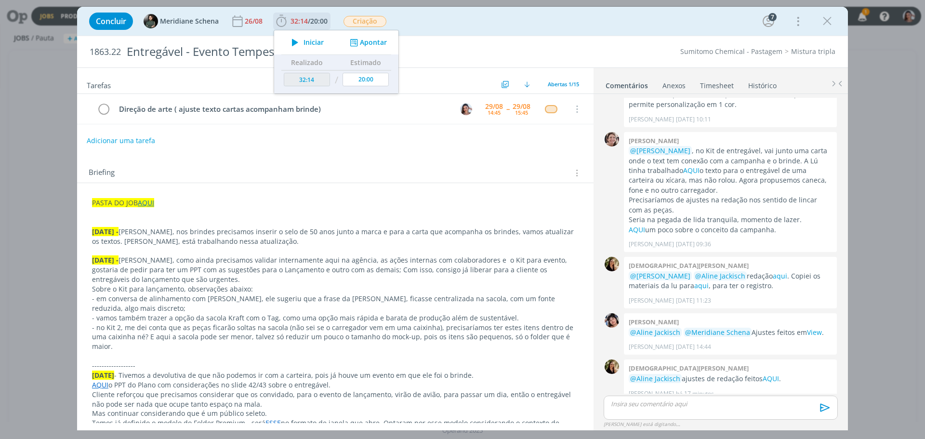
click at [310, 42] on span "Iniciar" at bounding box center [314, 42] width 20 height 7
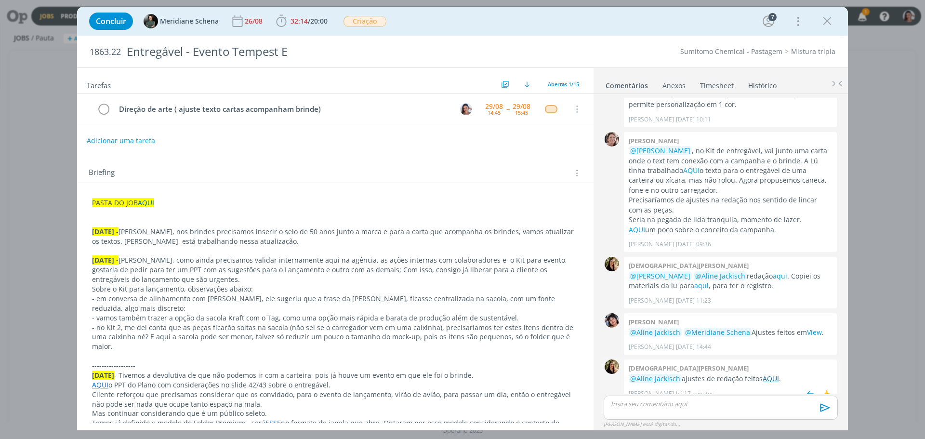
click at [763, 374] on link "AQUI" at bounding box center [771, 378] width 16 height 9
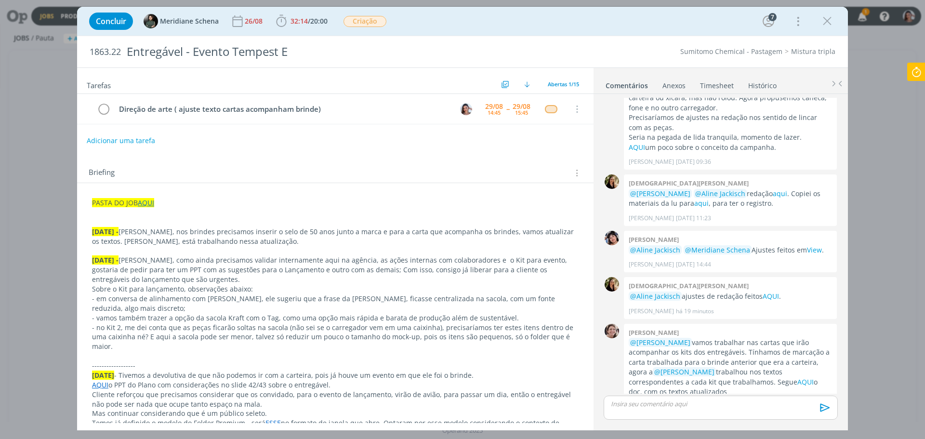
scroll to position [757, 0]
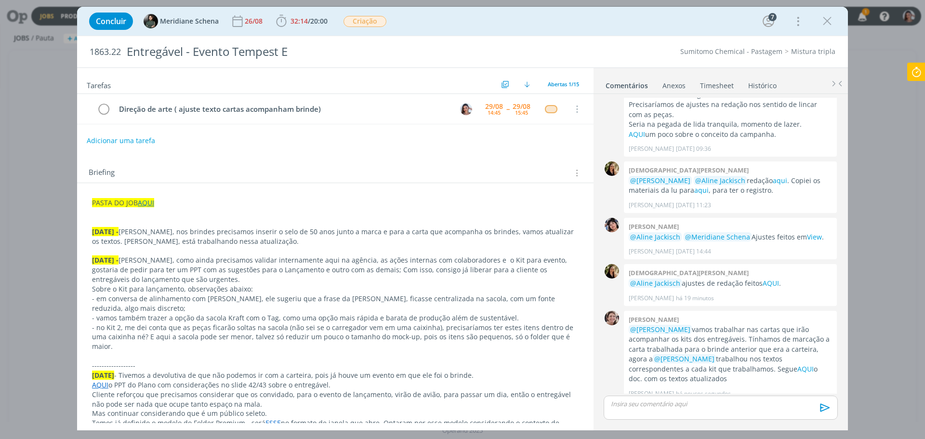
click at [657, 405] on p "dialog" at bounding box center [721, 404] width 219 height 9
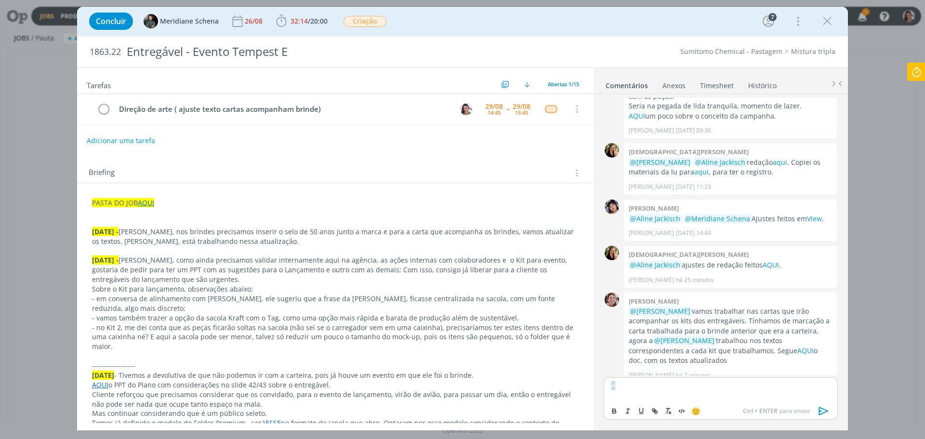
drag, startPoint x: 648, startPoint y: 384, endPoint x: 443, endPoint y: 400, distance: 206.0
click at [443, 400] on div "Tarefas Usar Job de template Ordenar por: Prazo crescente Prazo decrescente Ord…" at bounding box center [462, 248] width 771 height 363
click at [310, 20] on span "/" at bounding box center [309, 20] width 2 height 9
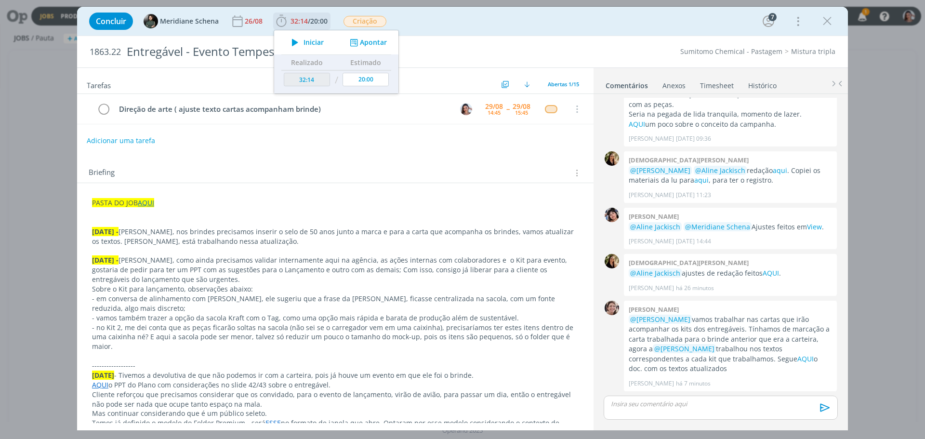
scroll to position [757, 0]
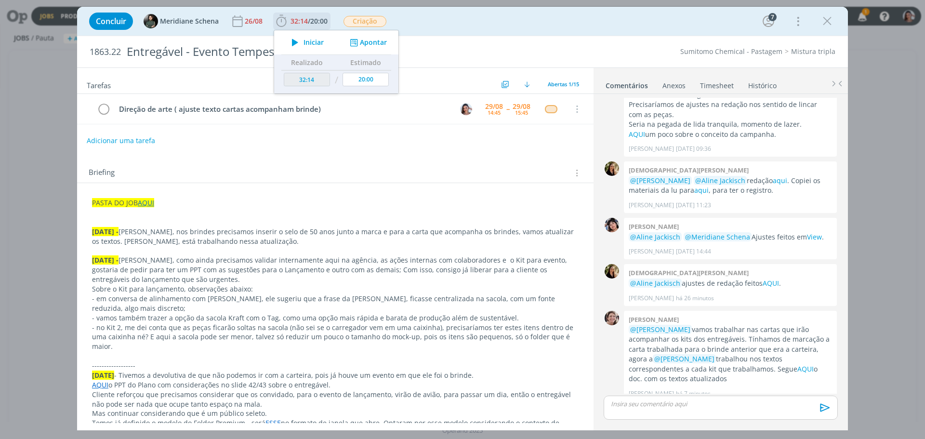
click at [310, 47] on button "Iniciar" at bounding box center [305, 42] width 38 height 13
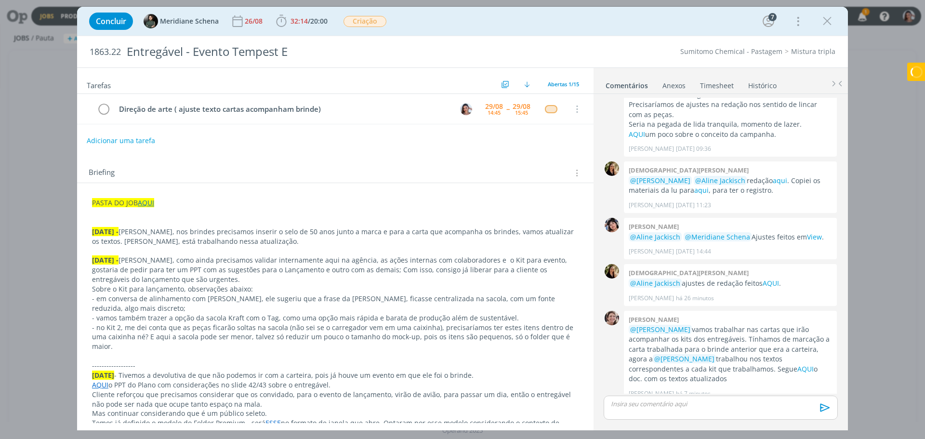
click at [333, 245] on p "28.08.25 - Eli, nos brindes precisamos inserir o selo de 50 anos junto a marca …" at bounding box center [335, 236] width 487 height 19
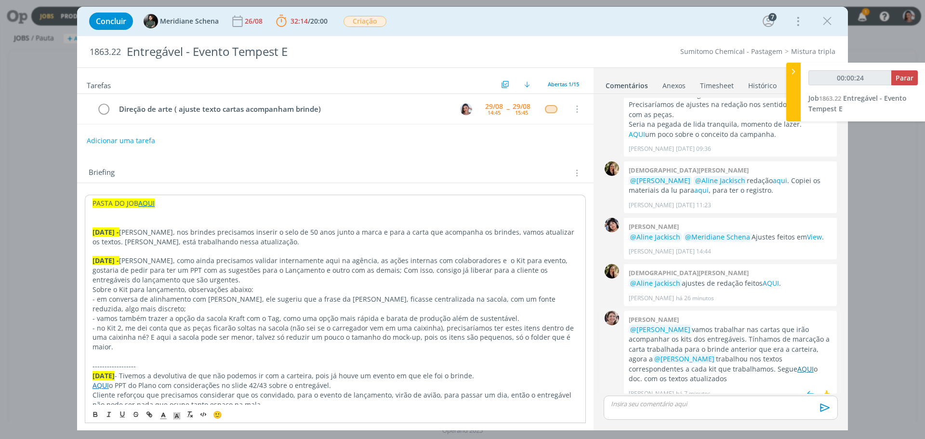
click at [798, 364] on link "AQUI" at bounding box center [806, 368] width 16 height 9
click at [153, 206] on link "AQUI" at bounding box center [146, 202] width 16 height 9
click at [147, 201] on link "AQUI" at bounding box center [146, 203] width 16 height 9
click at [173, 223] on link "https://sobeae.sharepoint.com/:f:/s/SOBEAE/Eoo2qC5feORLhut7_80ZiwQBS-G-dzsAeW0b…" at bounding box center [155, 221] width 73 height 13
click at [798, 364] on link "AQUI" at bounding box center [806, 368] width 16 height 9
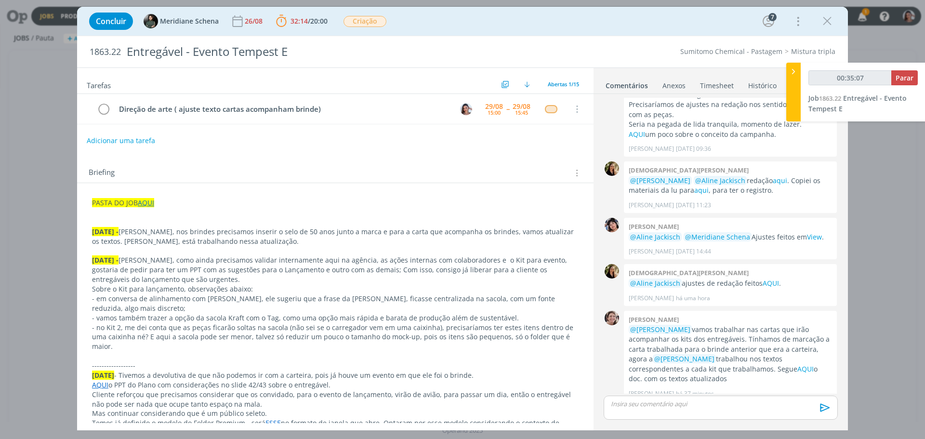
click at [656, 403] on p "dialog" at bounding box center [721, 404] width 219 height 9
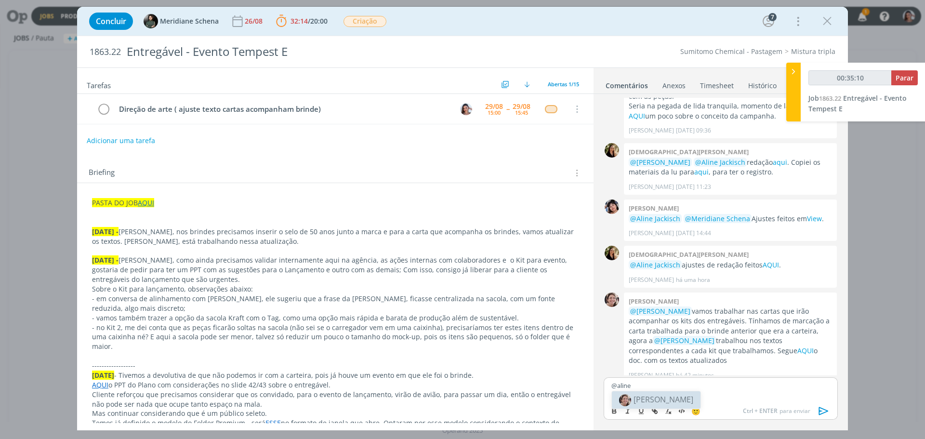
click at [657, 401] on span "[PERSON_NAME]" at bounding box center [664, 399] width 60 height 11
type input "00:35:16"
drag, startPoint x: 629, startPoint y: 392, endPoint x: 649, endPoint y: 393, distance: 19.8
click at [649, 393] on p "Feito AQUI" at bounding box center [721, 393] width 219 height 9
click at [654, 410] on icon "dialog" at bounding box center [655, 411] width 8 height 8
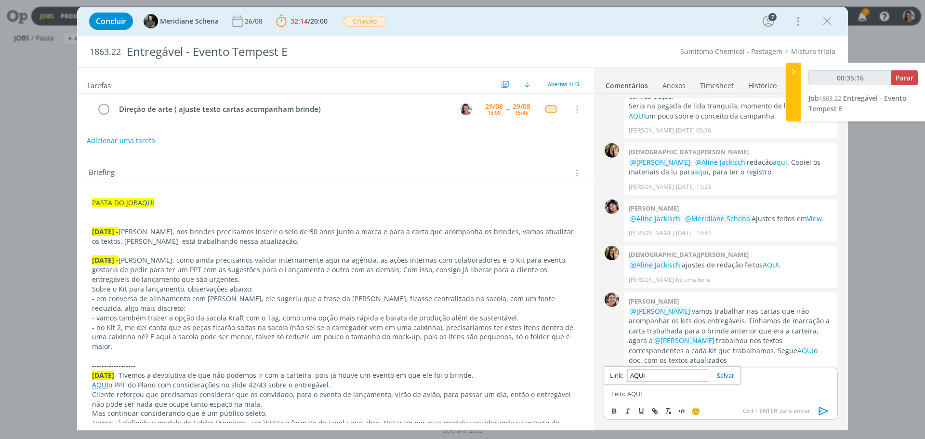
paste input "https://sobeae.sharepoint.com/:p:/s/SOBEAE/EXjZRO8GJLpOm6fidKcIQyEBRuFEw5wN1sig…"
type input "https://sobeae.sharepoint.com/:p:/s/SOBEAE/EXjZRO8GJLpOm6fidKcIQyEBRuFEw5wN1sig…"
type input "00:35:17"
type input "https://sobeae.sharepoint.com/:p:/s/SOBEAE/EXjZRO8GJLpOm6fidKcIQyEBRuFEw5wN1sig…"
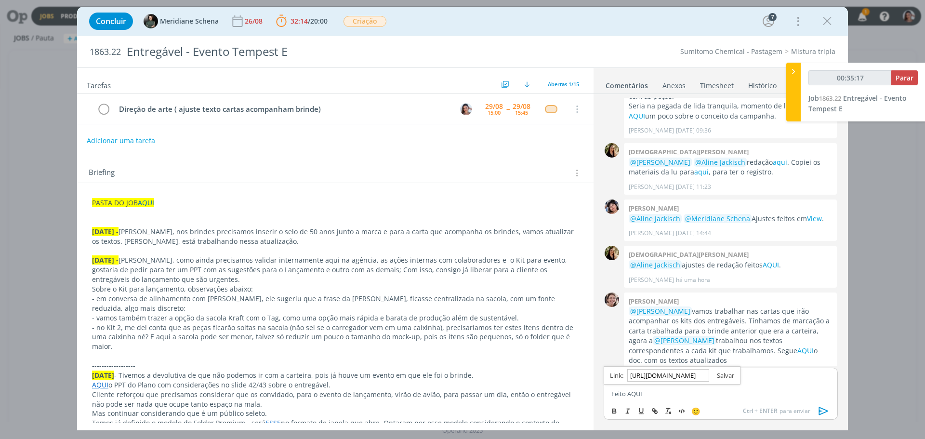
click at [727, 378] on link "dialog" at bounding box center [721, 375] width 25 height 9
click at [819, 410] on icon "dialog" at bounding box center [824, 411] width 10 height 8
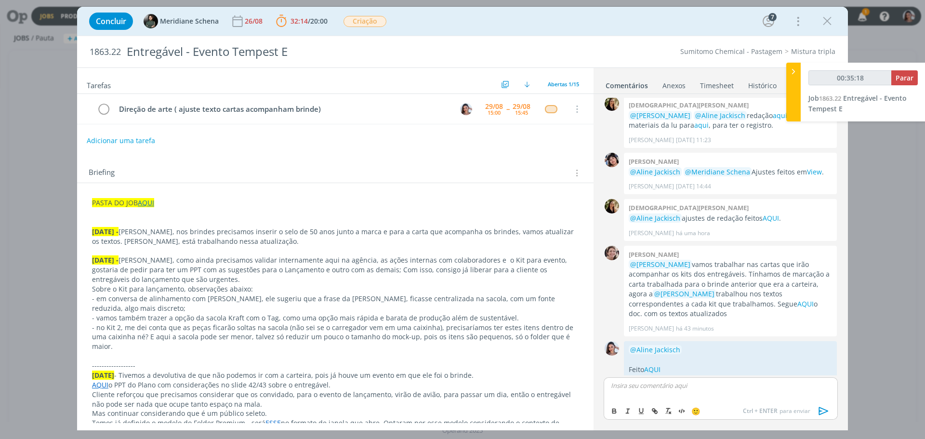
scroll to position [831, 0]
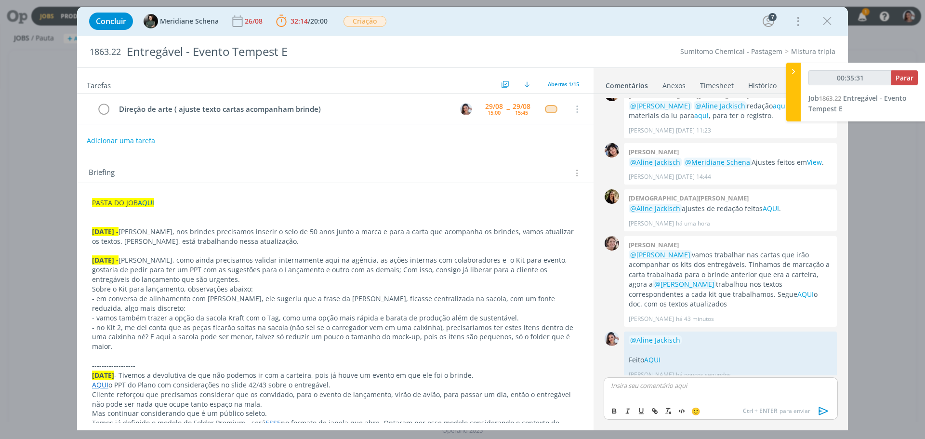
type input "00:35:32"
click at [898, 76] on span "Parar" at bounding box center [905, 77] width 18 height 9
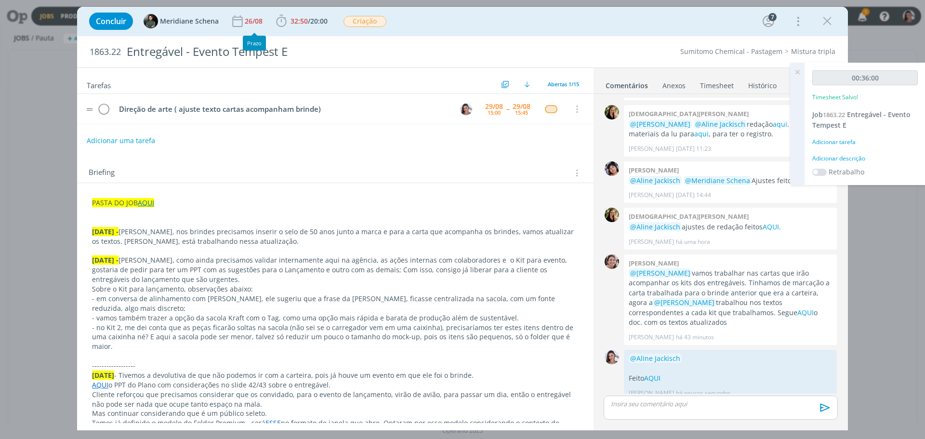
click at [285, 99] on tr "Direção de arte ( ajuste texto cartas acompanham brinde) 29/08 15:00 -- 29/08 1…" at bounding box center [335, 109] width 517 height 30
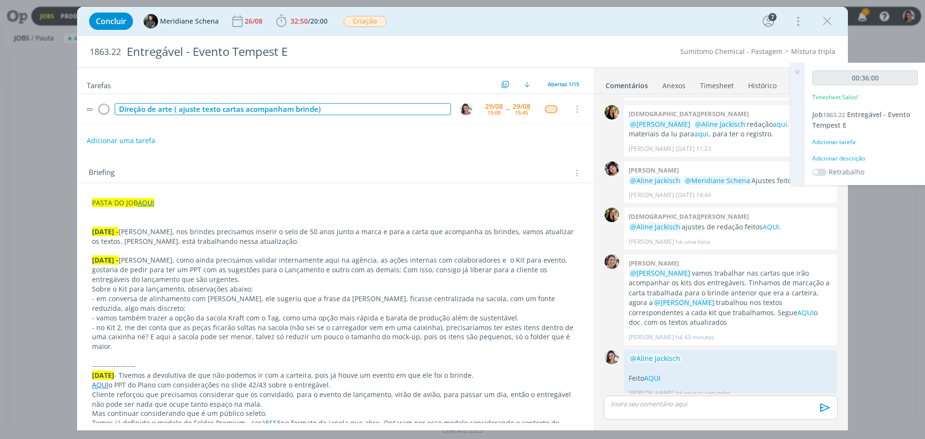
click at [281, 105] on div "Direção de arte ( ajuste texto cartas acompanham brinde)" at bounding box center [283, 109] width 336 height 12
copy div "Direção de arte ( ajuste texto cartas acompanham brinde)"
click at [102, 110] on icon "dialog" at bounding box center [103, 109] width 13 height 14
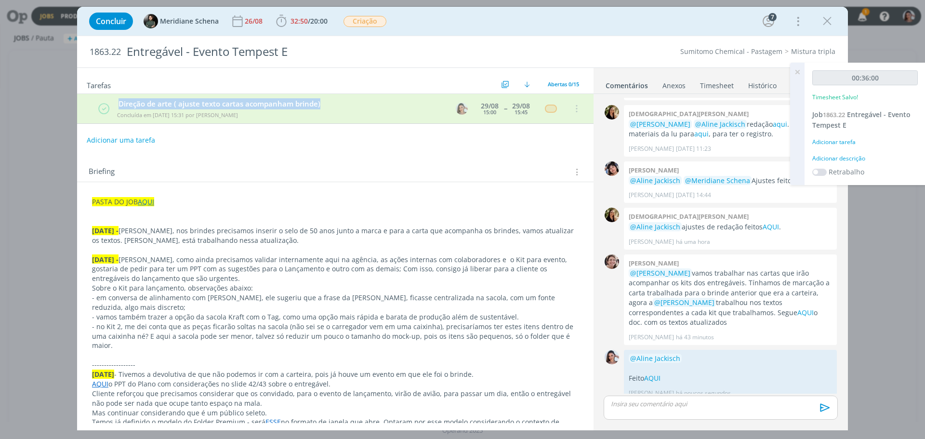
click at [715, 83] on link "Timesheet" at bounding box center [717, 84] width 35 height 14
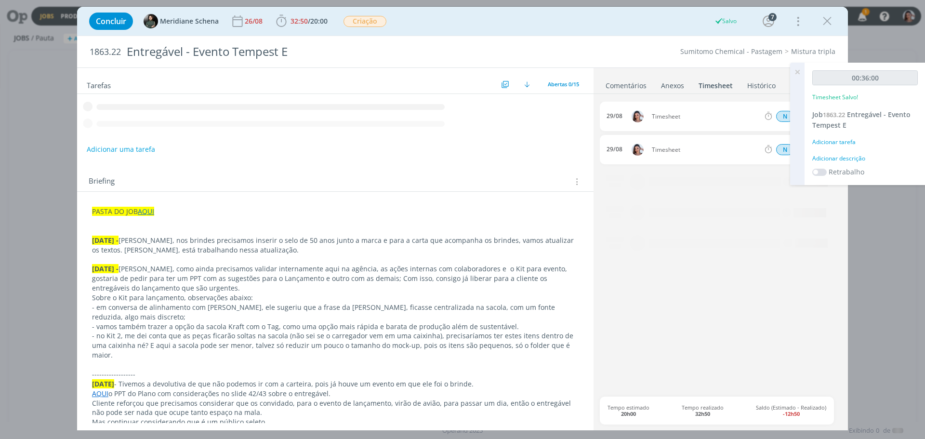
click at [800, 70] on icon at bounding box center [797, 72] width 17 height 19
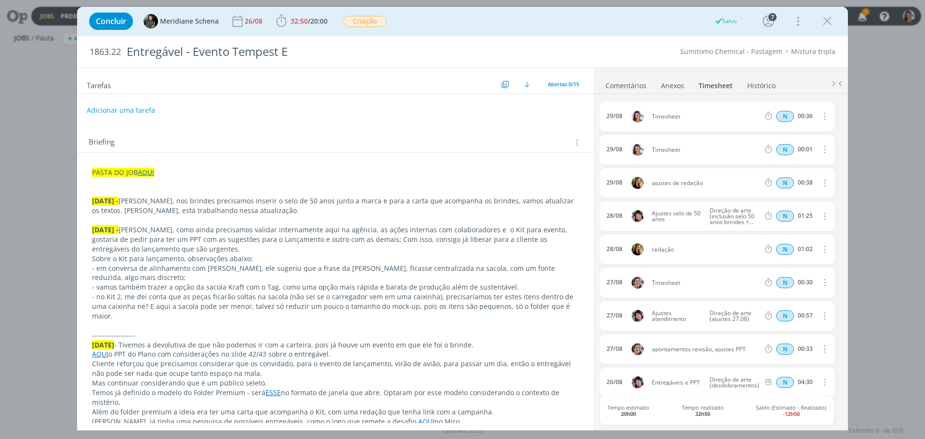
click at [822, 118] on icon "dialog" at bounding box center [824, 116] width 11 height 12
click at [793, 145] on link "Editar" at bounding box center [797, 148] width 76 height 15
drag, startPoint x: 681, startPoint y: 116, endPoint x: 628, endPoint y: 120, distance: 53.7
click at [628, 120] on div "29/08 15:31 Timesheet Selecione a tarefa N 00:36" at bounding box center [717, 116] width 235 height 29
click at [819, 154] on icon "dialog" at bounding box center [824, 150] width 11 height 12
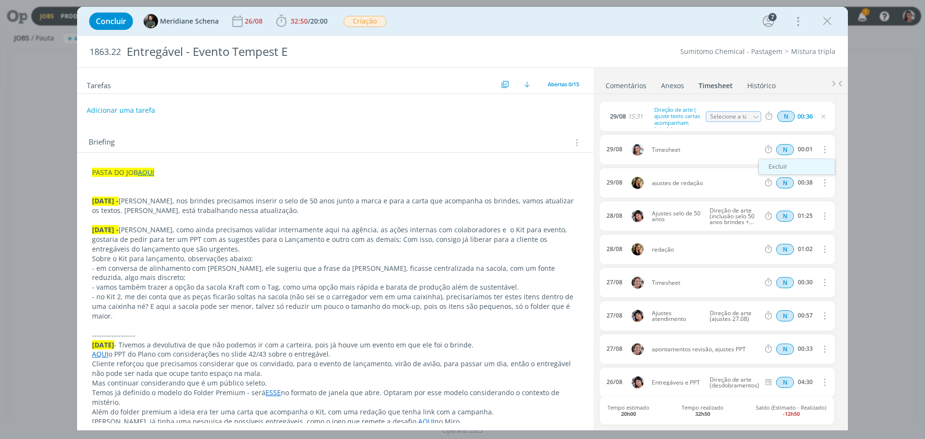
click at [790, 166] on link "Excluir" at bounding box center [797, 166] width 76 height 15
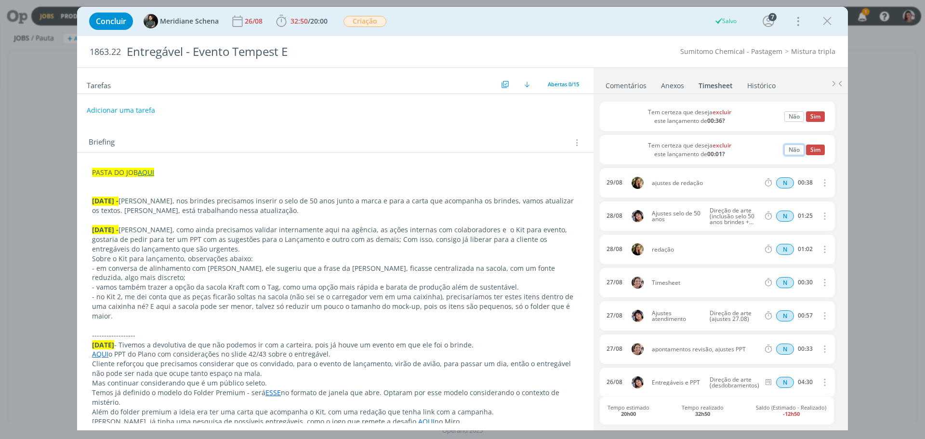
click at [791, 154] on button "Não" at bounding box center [795, 150] width 20 height 11
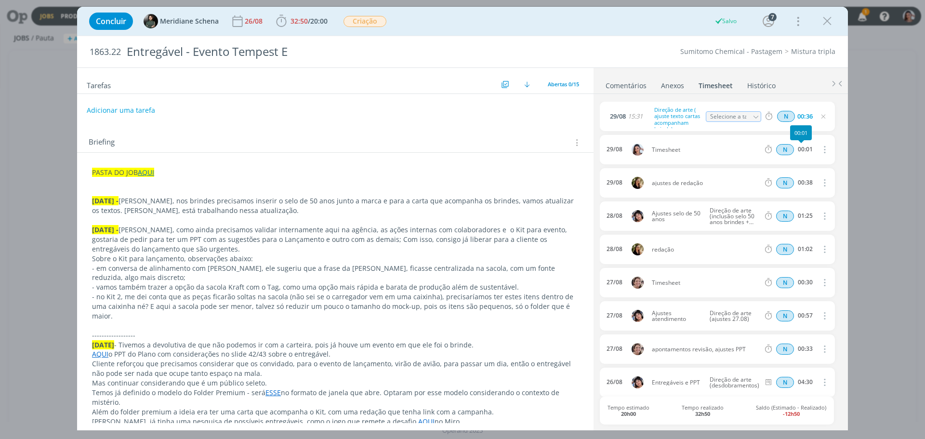
click at [819, 150] on icon "dialog" at bounding box center [824, 150] width 11 height 12
click at [793, 167] on link "Excluir" at bounding box center [797, 166] width 76 height 15
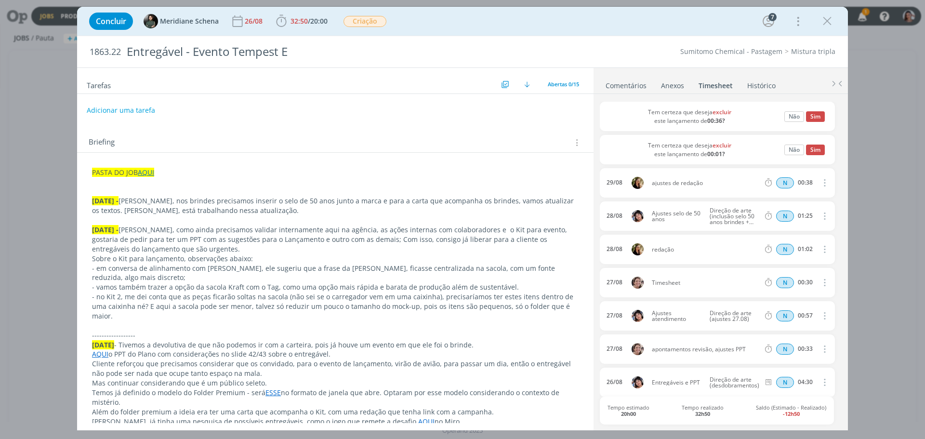
click at [823, 146] on div "Tem certeza que deseja excluir este lançamento de 00:01? Não Sim" at bounding box center [717, 149] width 235 height 29
click at [811, 148] on button "Sim" at bounding box center [815, 150] width 19 height 11
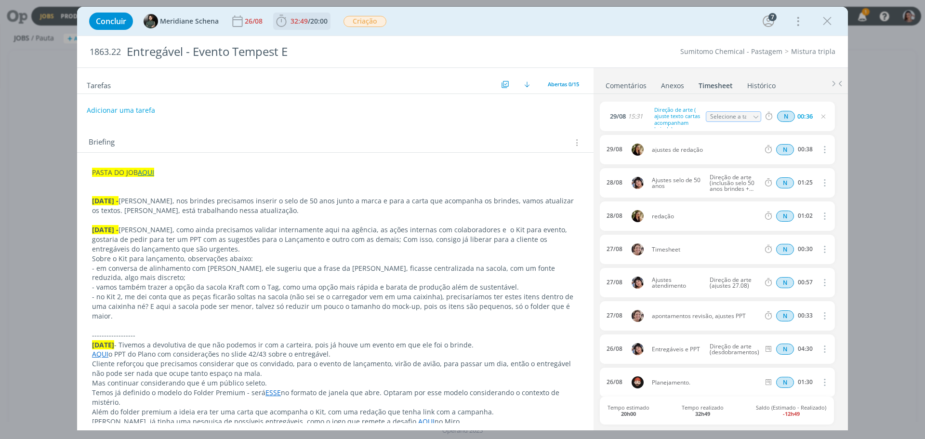
click at [300, 18] on span "32:49" at bounding box center [299, 20] width 17 height 9
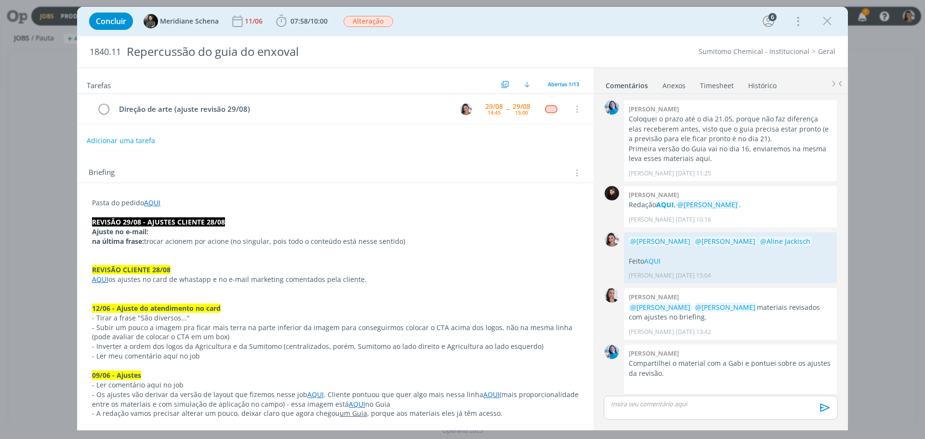
scroll to position [744, 0]
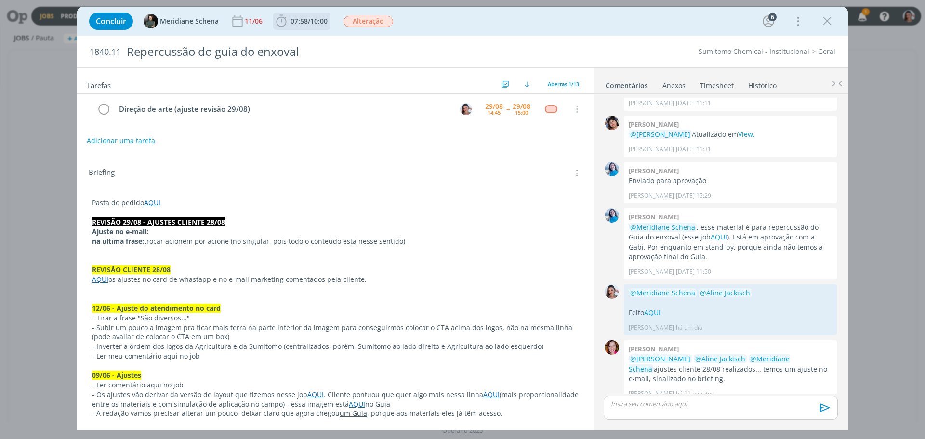
click at [293, 18] on span "07:58" at bounding box center [299, 20] width 17 height 9
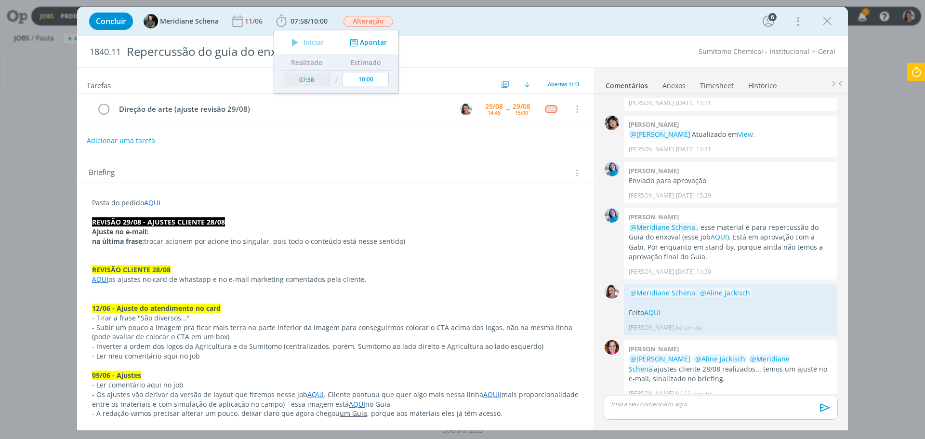
click at [914, 74] on icon at bounding box center [916, 72] width 17 height 19
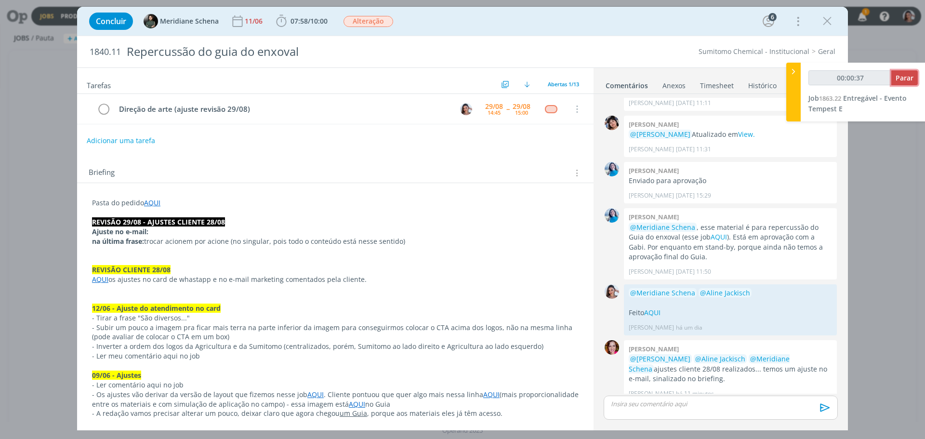
click at [914, 74] on button "Parar" at bounding box center [905, 77] width 27 height 15
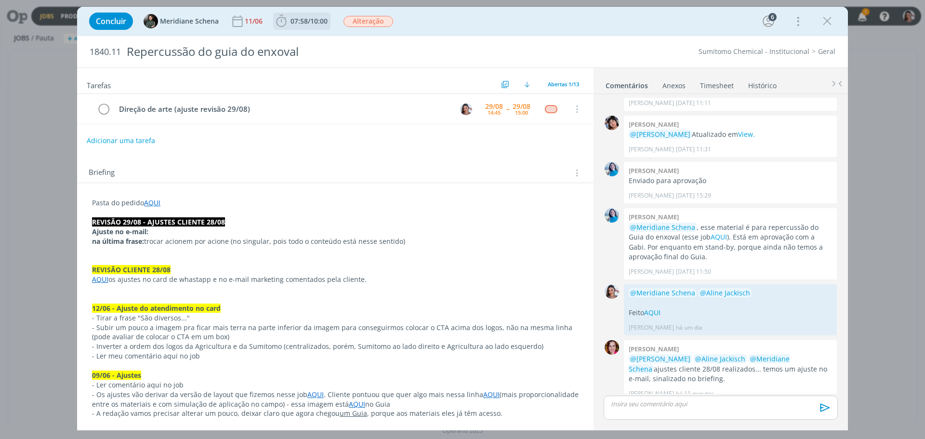
click at [295, 21] on span "07:58" at bounding box center [299, 20] width 17 height 9
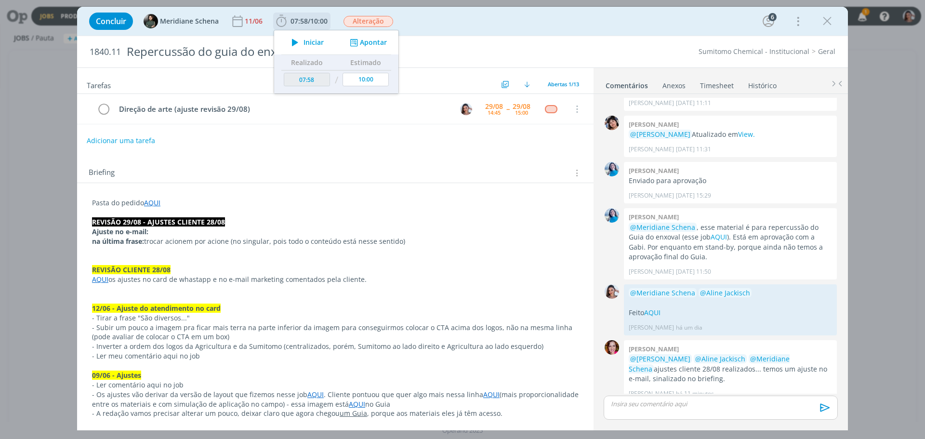
click at [308, 39] on span "Iniciar" at bounding box center [314, 42] width 20 height 7
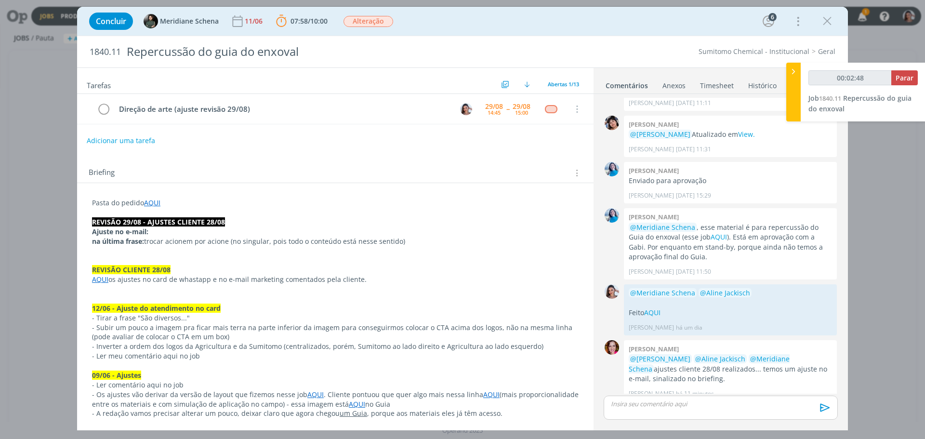
click at [378, 284] on p "dialog" at bounding box center [335, 289] width 487 height 10
click at [155, 200] on link "AQUI" at bounding box center [152, 202] width 16 height 9
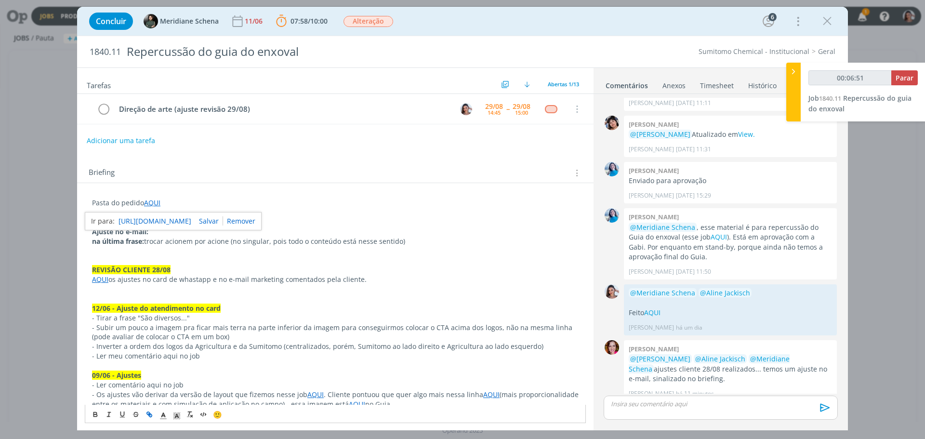
click at [180, 224] on link "https://sobeae.sharepoint.com/:f:/s/SOBEAE/EnwdyNJ5281KhJmcNVy5m80BKWgDdSn-5UZz…" at bounding box center [155, 221] width 73 height 13
click at [905, 74] on span "Parar" at bounding box center [905, 77] width 18 height 9
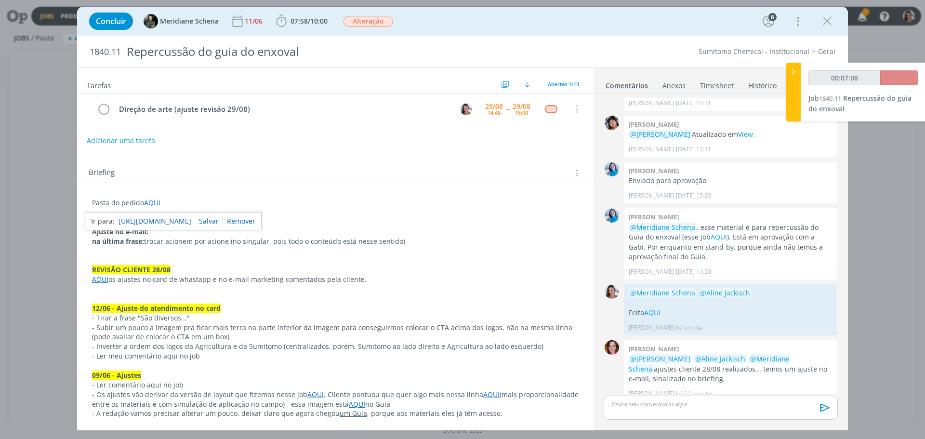
click at [656, 400] on p "dialog" at bounding box center [721, 404] width 219 height 9
type input "00:08:00"
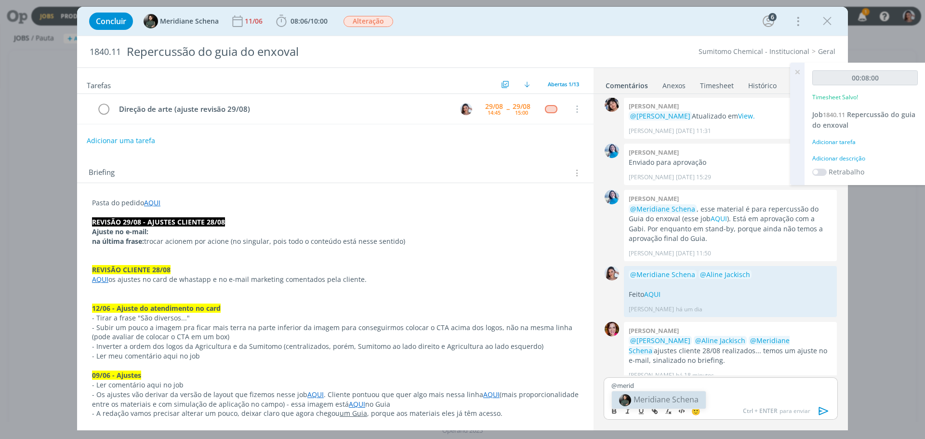
click at [656, 400] on span "Meridiane Schena" at bounding box center [666, 399] width 65 height 11
drag, startPoint x: 629, startPoint y: 395, endPoint x: 654, endPoint y: 394, distance: 25.1
click at [654, 394] on p "Feito AQUI" at bounding box center [721, 393] width 219 height 9
click at [655, 415] on icon "dialog" at bounding box center [655, 411] width 8 height 8
paste input "https://sobeae.sharepoint.com/:f:/s/SOBEAE/EgI2WwE-afhGtw8ULrWEq70BmxZFbDIfFgKj…"
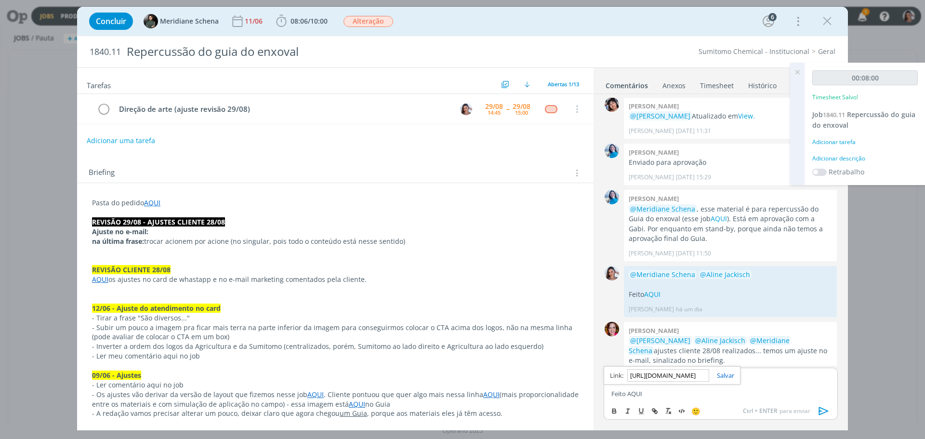
scroll to position [0, 250]
type input "https://sobeae.sharepoint.com/:f:/s/SOBEAE/EgI2WwE-afhGtw8ULrWEq70BmxZFbDIfFgKj…"
click at [727, 375] on link "dialog" at bounding box center [721, 375] width 25 height 9
click at [711, 395] on p "Feito AQUI" at bounding box center [721, 393] width 219 height 9
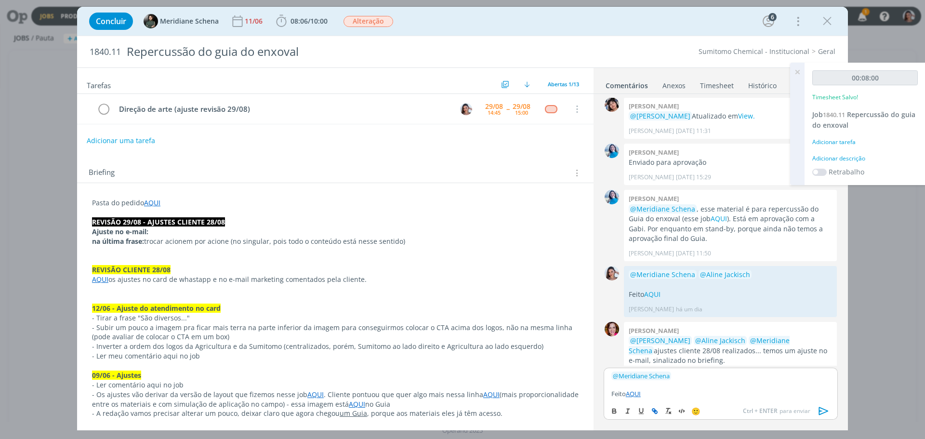
click at [821, 409] on icon "dialog" at bounding box center [824, 411] width 14 height 14
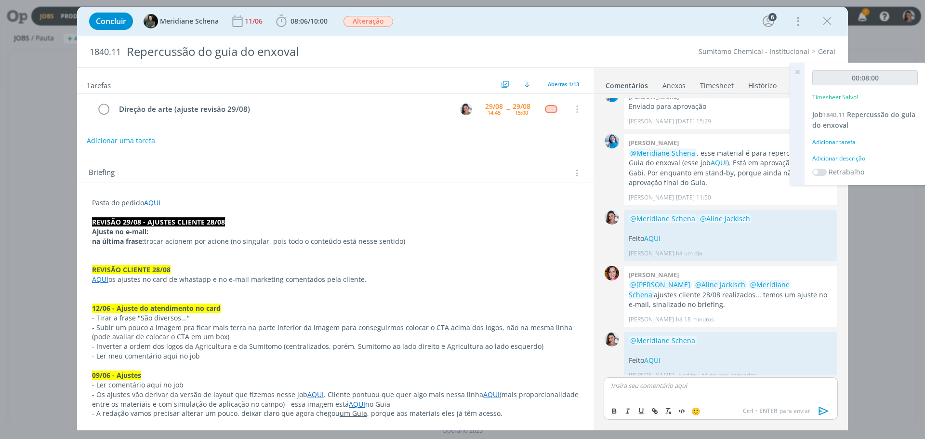
scroll to position [818, 0]
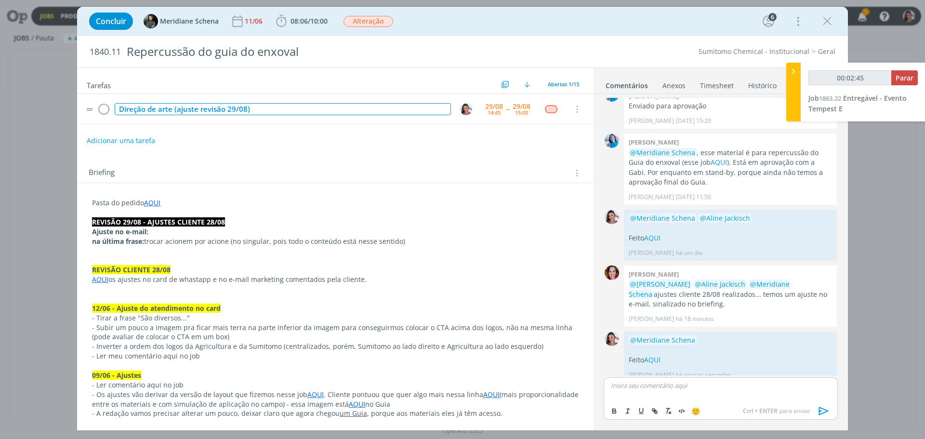
click at [213, 106] on div "Direção de arte (ajuste revisão 29/08)" at bounding box center [283, 109] width 336 height 12
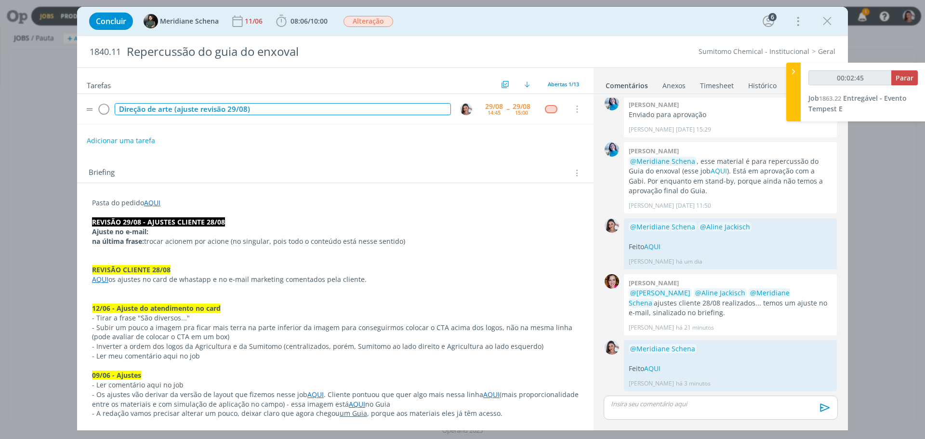
scroll to position [800, 0]
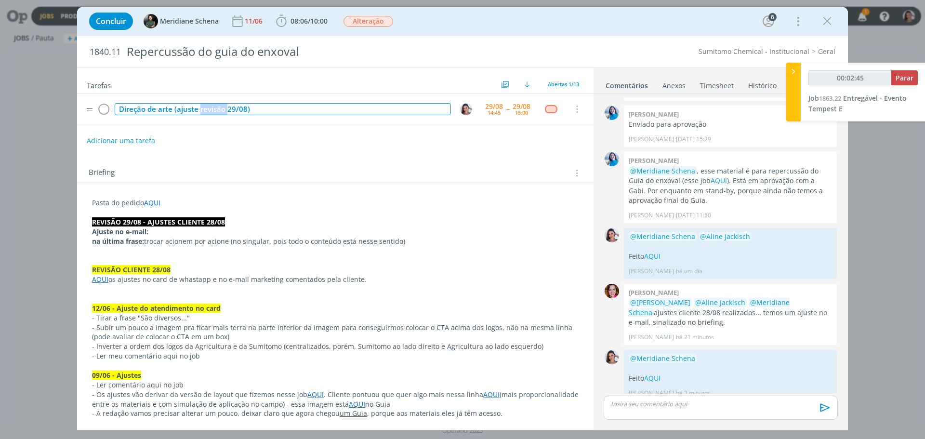
click at [213, 106] on div "Direção de arte (ajuste revisão 29/08)" at bounding box center [283, 109] width 336 height 12
copy div "Direção de arte (ajuste revisão 29/08)"
click at [101, 115] on icon "dialog" at bounding box center [103, 109] width 13 height 14
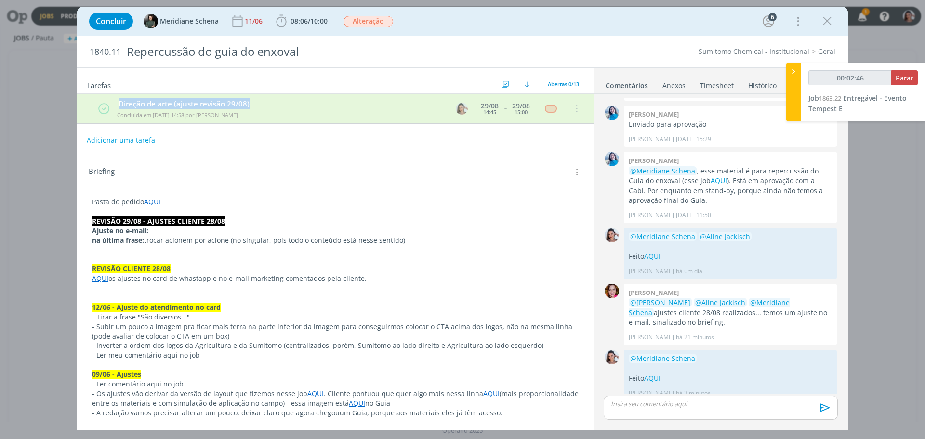
click at [708, 82] on link "Timesheet" at bounding box center [717, 84] width 35 height 14
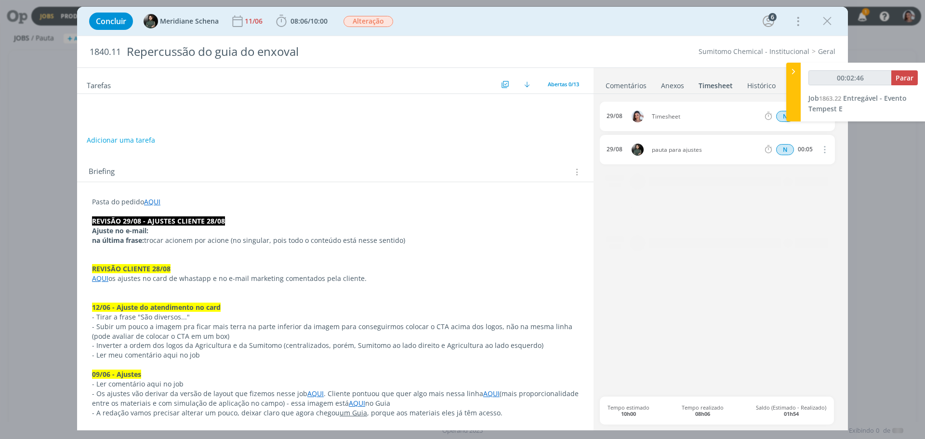
type input "00:02:47"
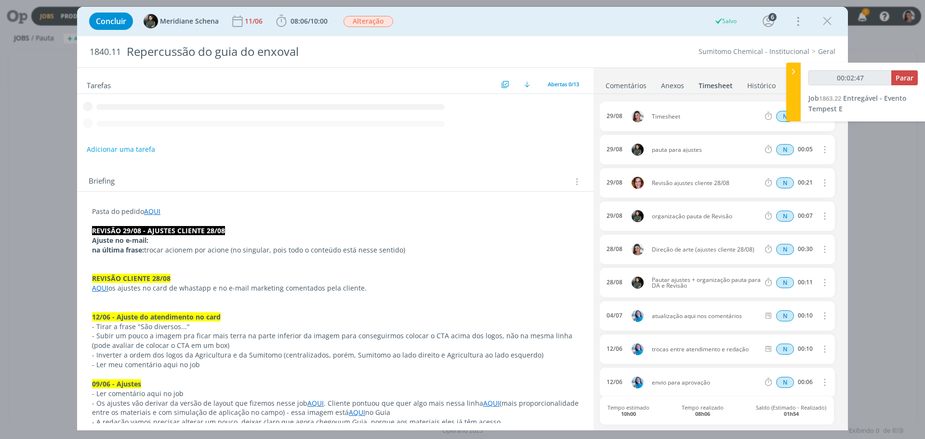
click at [797, 72] on icon at bounding box center [794, 72] width 10 height 10
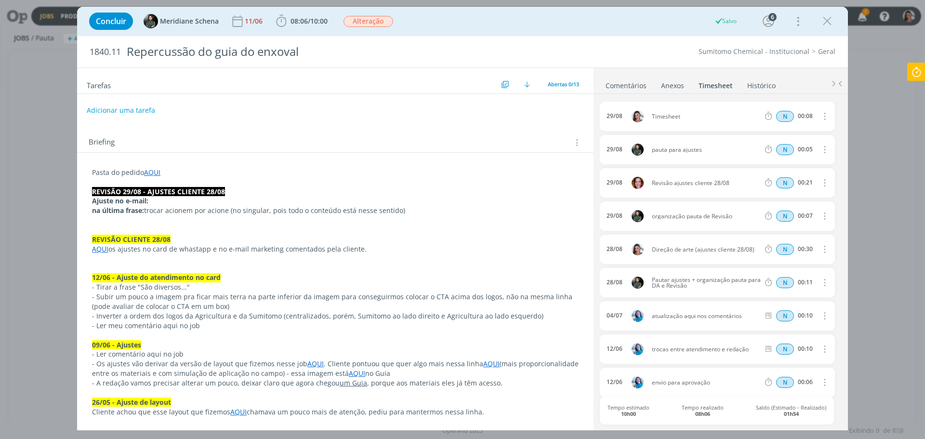
click at [825, 117] on button "dialog" at bounding box center [824, 116] width 23 height 16
click at [771, 148] on link "Editar" at bounding box center [797, 148] width 76 height 15
drag, startPoint x: 685, startPoint y: 112, endPoint x: 423, endPoint y: 208, distance: 279.3
click at [597, 131] on div "0 Elisa simon Coloquei o prazo até o dia 21.05, porque não faz diferença elas r…" at bounding box center [721, 261] width 254 height 334
click at [411, 229] on p "dialog" at bounding box center [335, 230] width 487 height 10
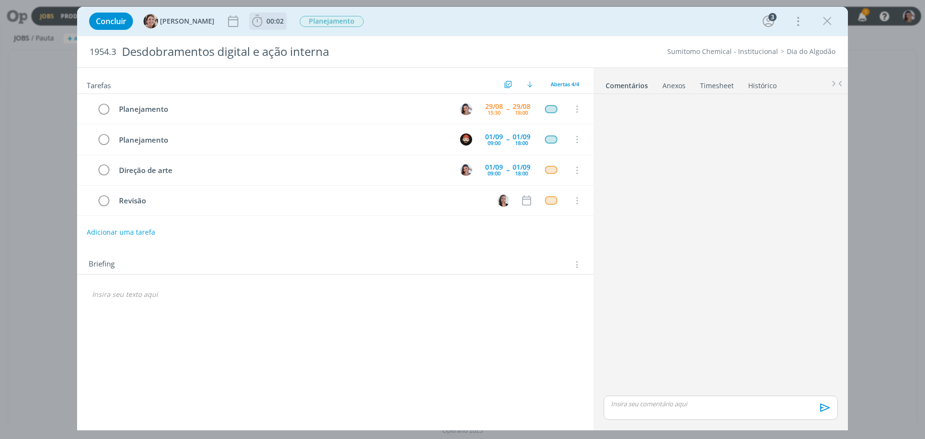
click at [267, 21] on span "00:02" at bounding box center [274, 20] width 17 height 9
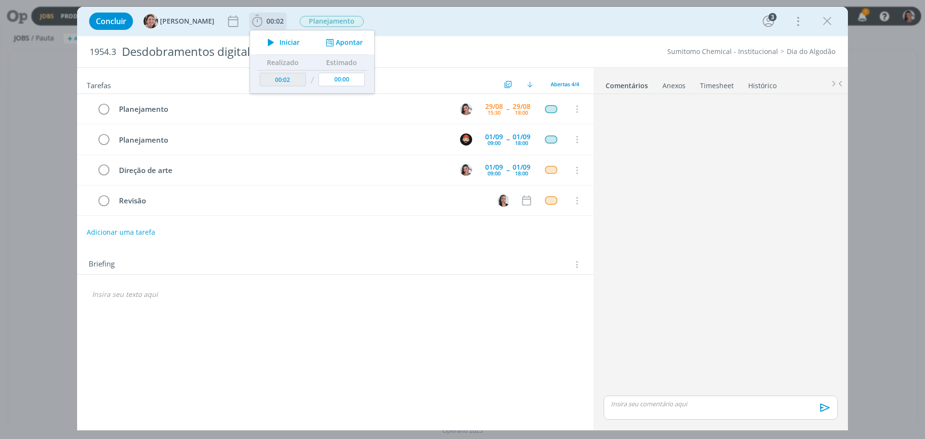
click at [280, 45] on span "Iniciar" at bounding box center [290, 42] width 20 height 7
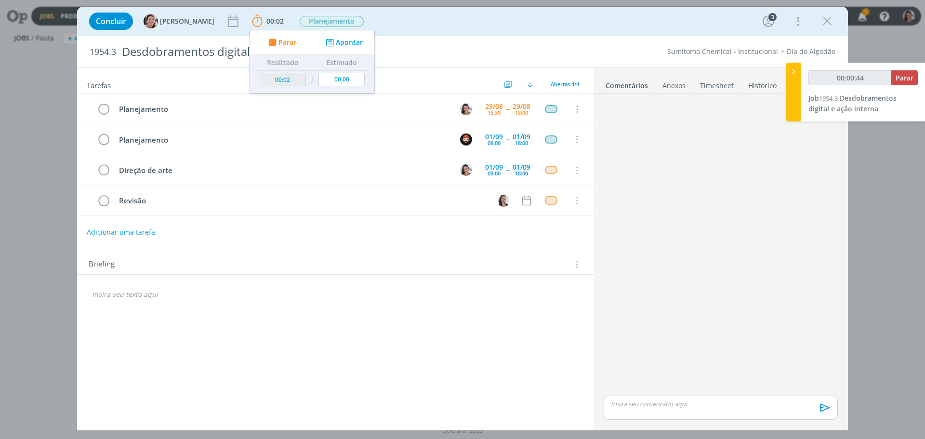
click at [253, 271] on div "Briefing Briefings Predefinidos Versões do Briefing Ver Briefing do Projeto" at bounding box center [335, 262] width 517 height 26
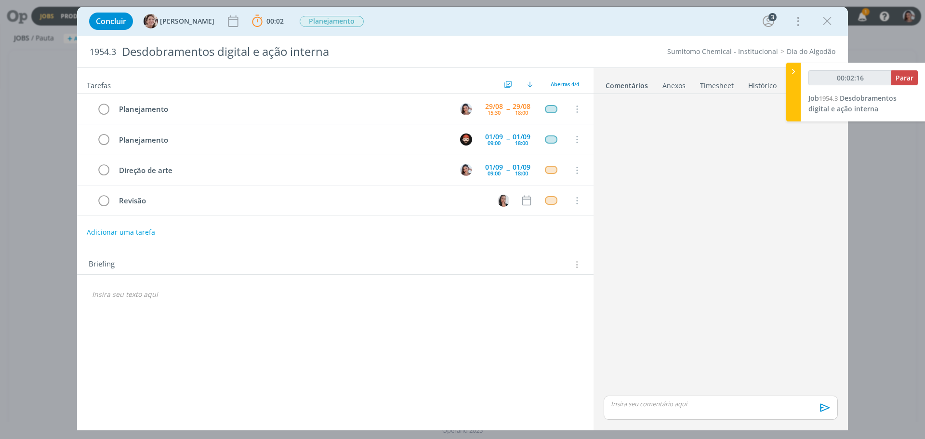
type input "00:02:17"
click at [793, 73] on icon at bounding box center [794, 72] width 10 height 10
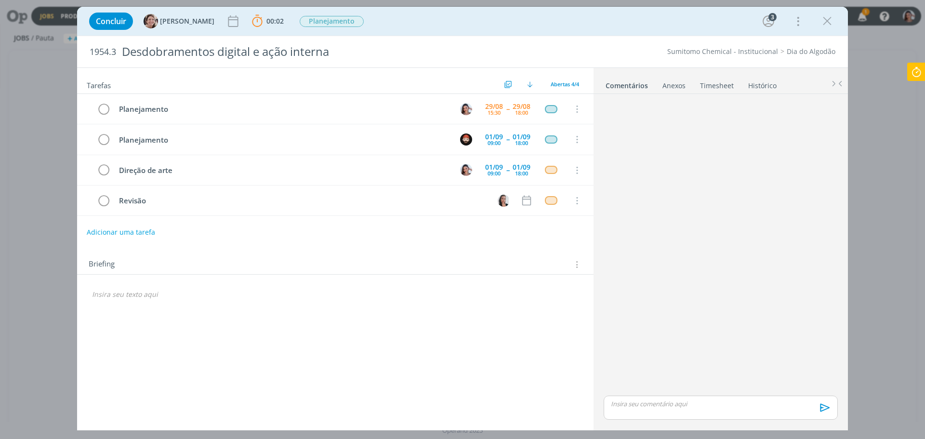
click at [247, 334] on div "Tarefas Usar Job de template Ordenar por: Prazo crescente Prazo decrescente Ord…" at bounding box center [335, 245] width 517 height 355
click at [68, 266] on div "Concluir [PERSON_NAME] 00:02 Parar Apontar Data * [DATE] Horas * 00:00 Tarefa S…" at bounding box center [462, 219] width 925 height 439
click at [317, 424] on div "Tarefas Usar Job de template Ordenar por: Prazo crescente Prazo decrescente Ord…" at bounding box center [462, 248] width 771 height 363
click at [400, 347] on div "Tarefas Usar Job de template Ordenar por: Prazo crescente Prazo decrescente Ord…" at bounding box center [335, 245] width 517 height 355
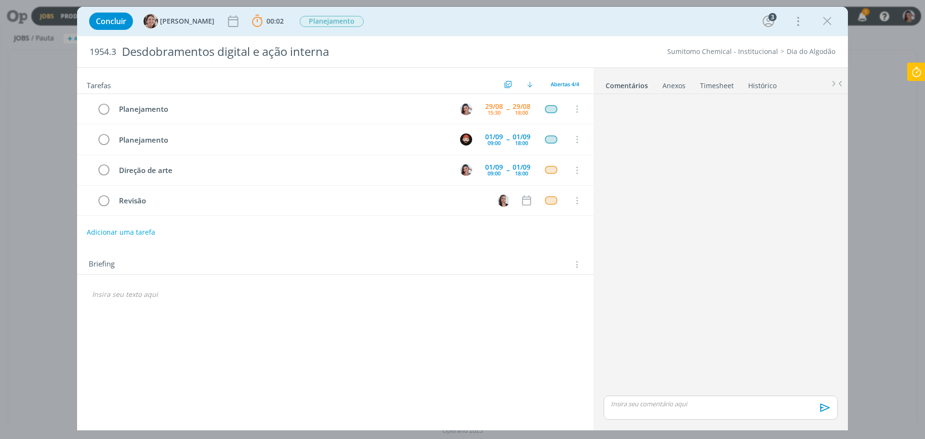
click at [440, 362] on div "Tarefas Usar Job de template Ordenar por: Prazo crescente Prazo decrescente Ord…" at bounding box center [335, 245] width 517 height 355
click at [500, 334] on div "Tarefas Usar Job de template Ordenar por: Prazo crescente Prazo decrescente Ord…" at bounding box center [335, 245] width 517 height 355
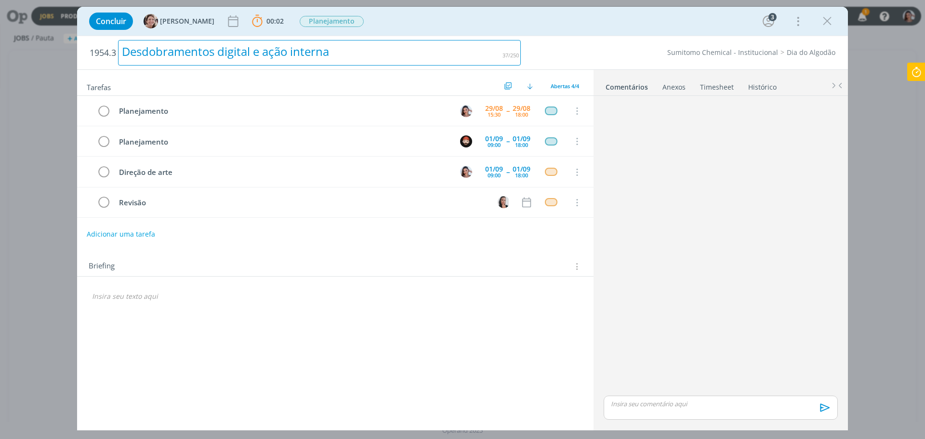
click at [246, 56] on div "Desdobramentos digital e ação interna" at bounding box center [319, 53] width 403 height 26
copy div "Desdobramentos digital e ação interna"
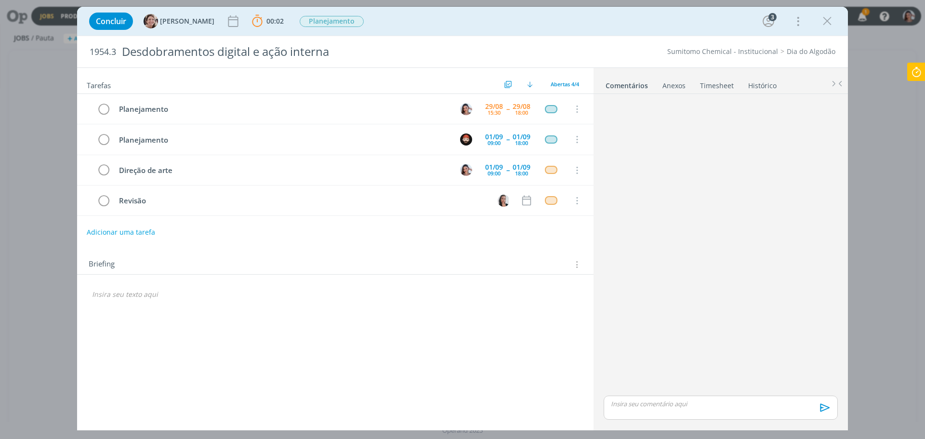
click at [100, 54] on span "1954.3" at bounding box center [103, 52] width 27 height 11
copy span "1954.3"
drag, startPoint x: 501, startPoint y: 312, endPoint x: 676, endPoint y: 415, distance: 203.1
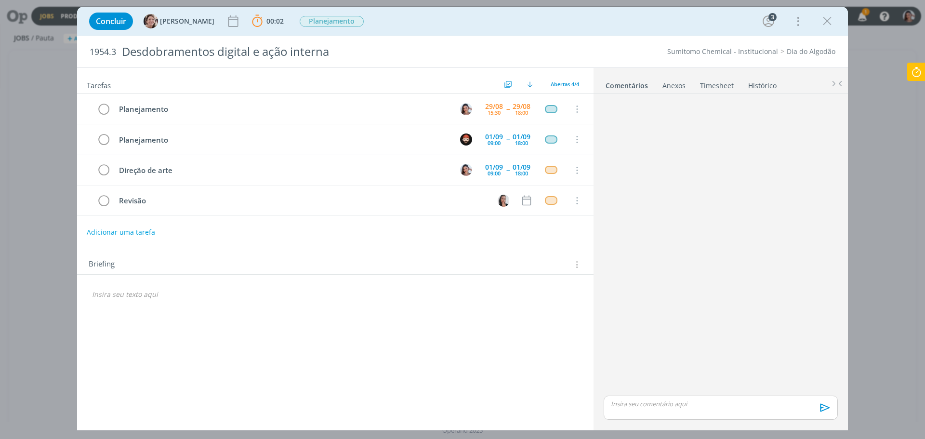
click at [505, 313] on div "Tarefas Usar Job de template Ordenar por: Prazo crescente Prazo decrescente Ord…" at bounding box center [335, 245] width 517 height 355
click at [391, 420] on div "Tarefas Usar Job de template Ordenar por: Prazo crescente Prazo decrescente Ord…" at bounding box center [335, 245] width 517 height 355
click at [108, 55] on span "1954.3" at bounding box center [103, 52] width 27 height 11
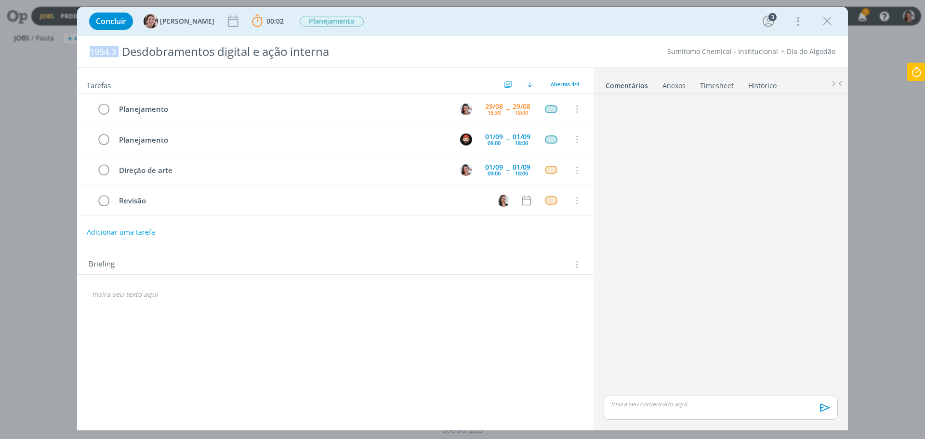
copy span "1954.3"
click at [484, 415] on div "Tarefas Usar Job de template Ordenar por: Prazo crescente Prazo decrescente Ord…" at bounding box center [335, 245] width 517 height 355
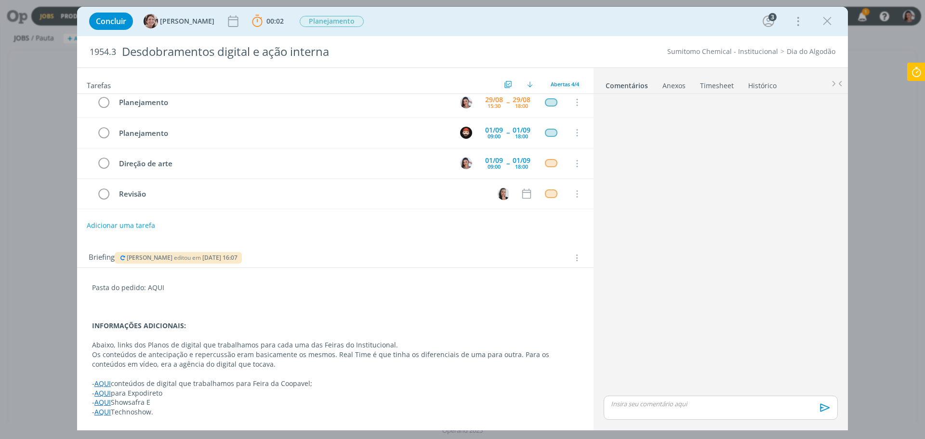
scroll to position [8, 0]
click at [106, 383] on link "AQUI" at bounding box center [102, 382] width 16 height 9
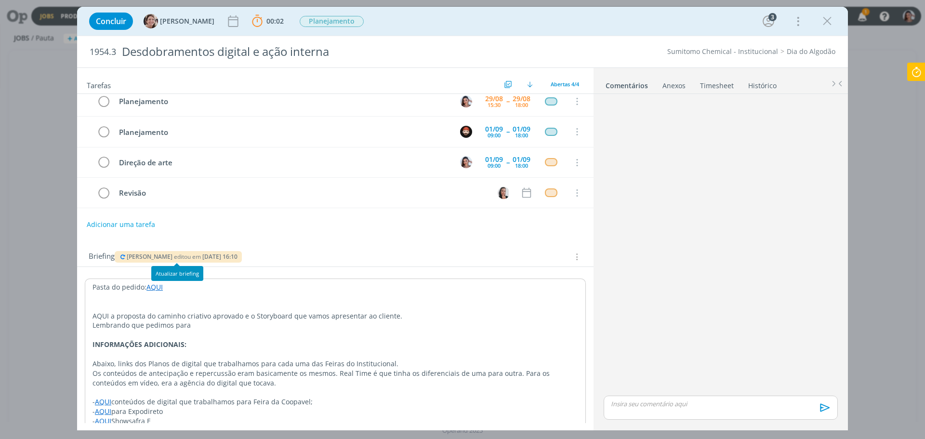
click at [117, 261] on div "[PERSON_NAME] editou em [DATE] 16:10" at bounding box center [178, 257] width 127 height 12
click at [122, 257] on icon "dialog" at bounding box center [123, 257] width 8 height 6
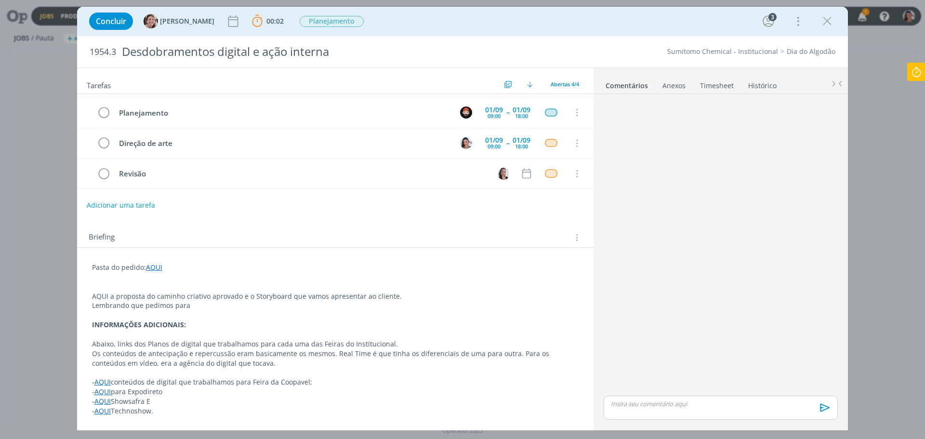
click at [106, 403] on link "AQUI" at bounding box center [102, 401] width 16 height 9
click at [140, 386] on link "[URL][DOMAIN_NAME]" at bounding box center [155, 382] width 73 height 13
click at [209, 369] on p "dialog" at bounding box center [336, 374] width 486 height 10
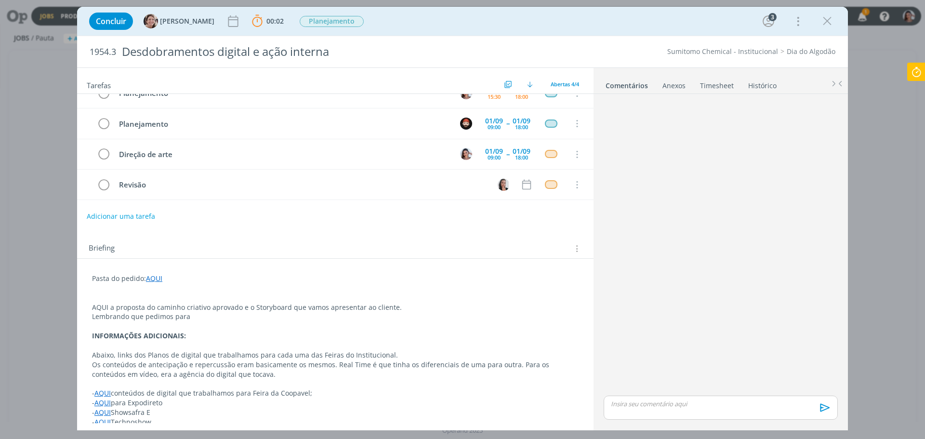
scroll to position [0, 0]
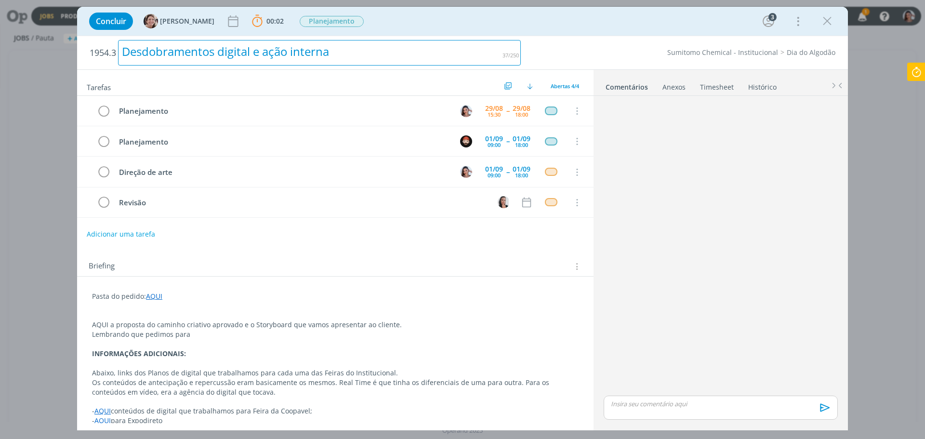
click at [323, 53] on div "Desdobramentos digital e ação interna" at bounding box center [319, 53] width 403 height 26
copy div "Desdobramentos digital e ação interna"
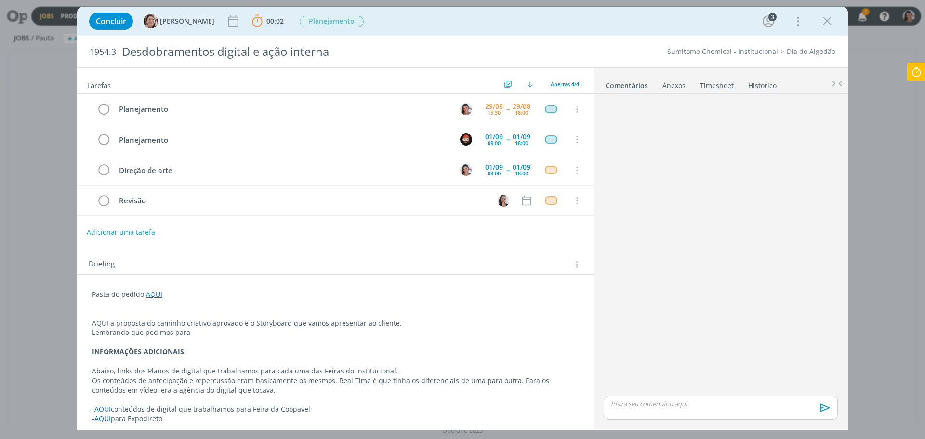
click at [102, 54] on span "1954.3" at bounding box center [103, 52] width 27 height 11
copy span "1954.3"
click at [361, 380] on span "Os conteúdos de antecipação e repercussão eram basicamente os mesmos. Real Time…" at bounding box center [321, 385] width 459 height 19
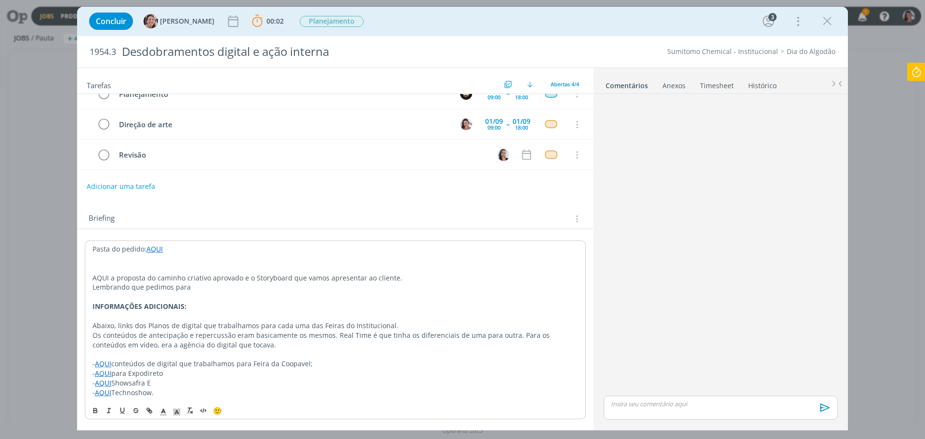
scroll to position [45, 0]
click at [921, 69] on icon at bounding box center [916, 72] width 17 height 19
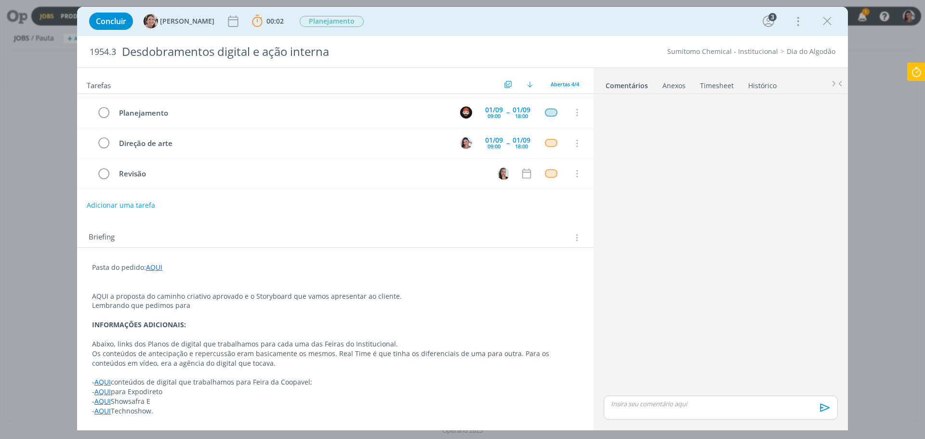
scroll to position [27, 0]
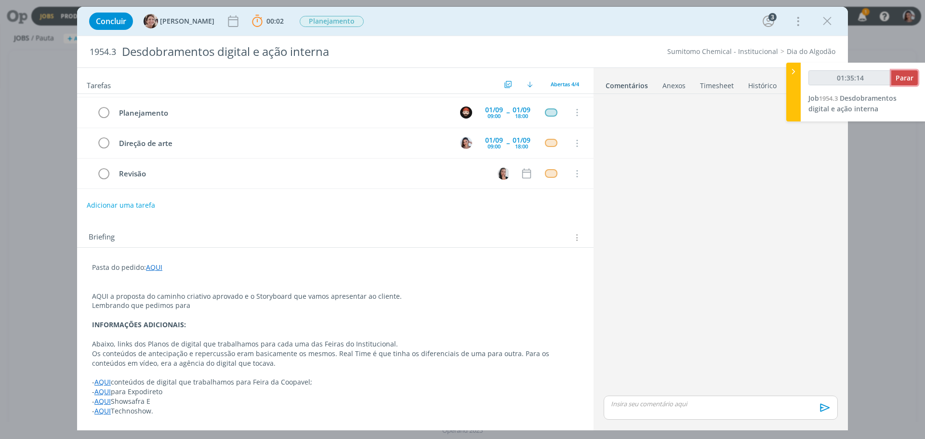
click at [912, 77] on span "Parar" at bounding box center [905, 77] width 18 height 9
type input "01:36:00"
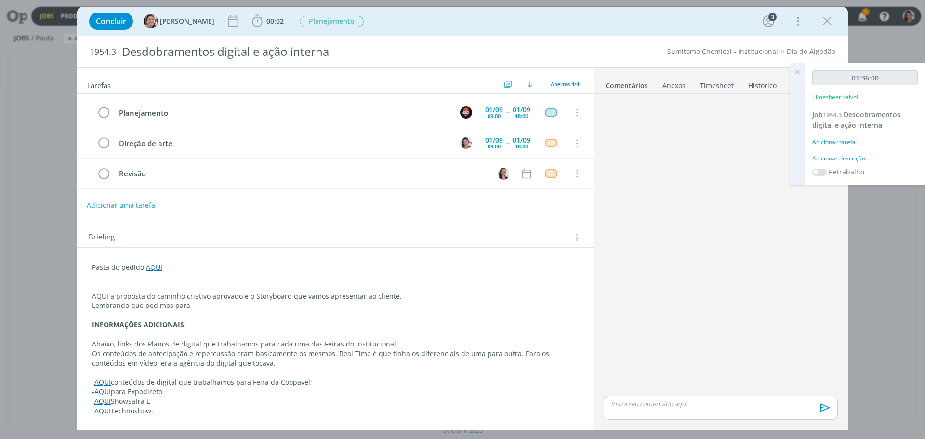
click at [158, 271] on link "AQUI" at bounding box center [154, 267] width 16 height 9
click at [175, 285] on link "https://sobeae.sharepoint.com/:f:/s/SOBEAE/EjM1dj-JItZIuK-Cac1HvHcBzU7QVv0gF-0Y…" at bounding box center [155, 286] width 73 height 13
click at [413, 293] on p "AQUI a proposta do caminho criativo aprovado e o Storyboard que vamos apresenta…" at bounding box center [336, 297] width 486 height 10
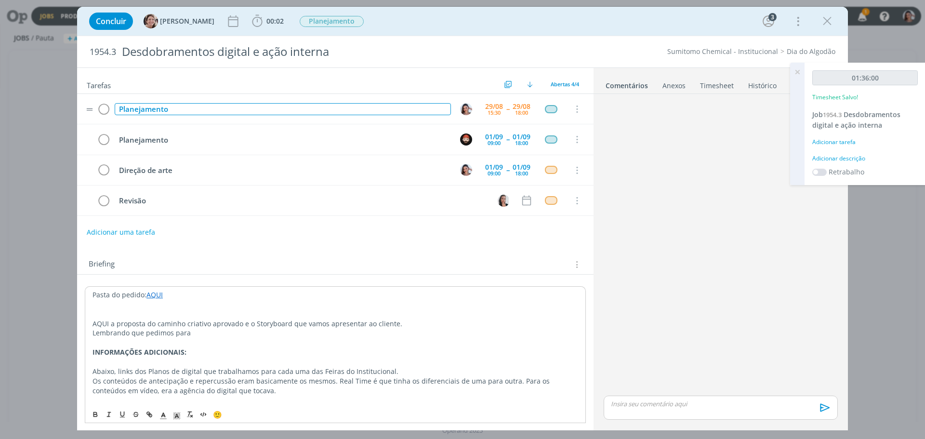
click at [189, 107] on div "Planejamento" at bounding box center [283, 109] width 336 height 12
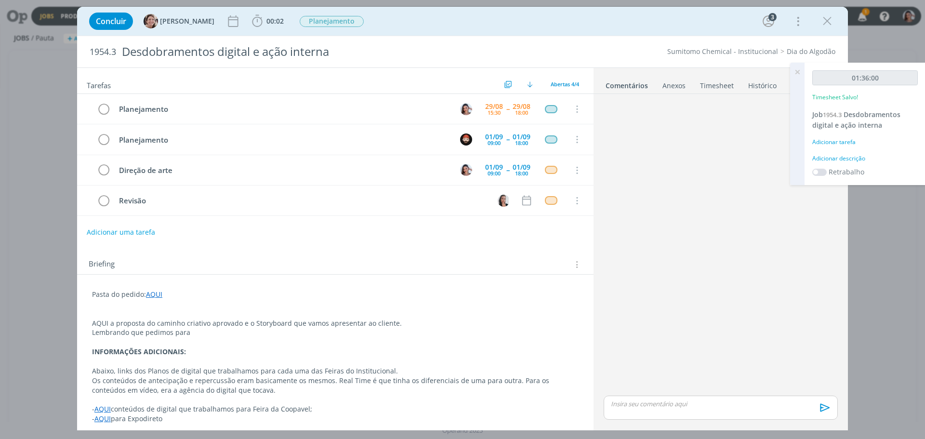
click at [369, 318] on p "dialog" at bounding box center [335, 314] width 487 height 10
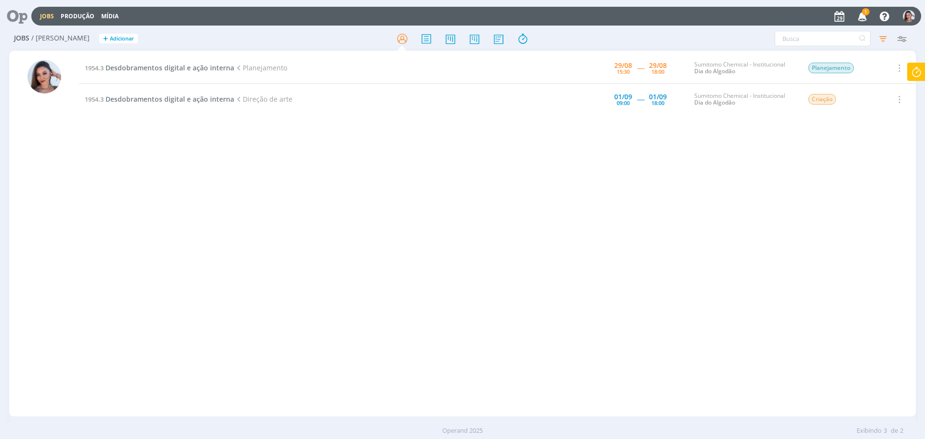
click at [12, 16] on icon at bounding box center [14, 16] width 20 height 19
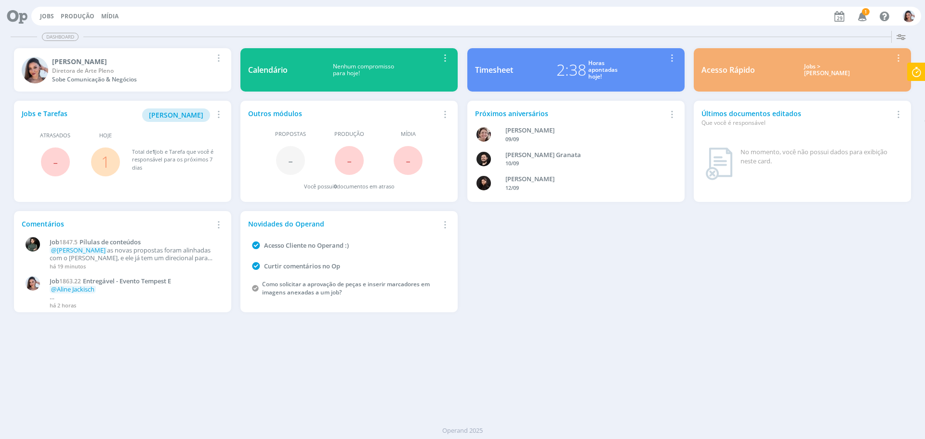
click at [599, 253] on div "Jobs e Tarefas Minha Pauta Remover Card Atrasados - Hoje 1 Total de 1 Job e Tar…" at bounding box center [462, 206] width 907 height 221
click at [106, 160] on link "1" at bounding box center [105, 161] width 9 height 21
